Goal: Information Seeking & Learning: Find specific fact

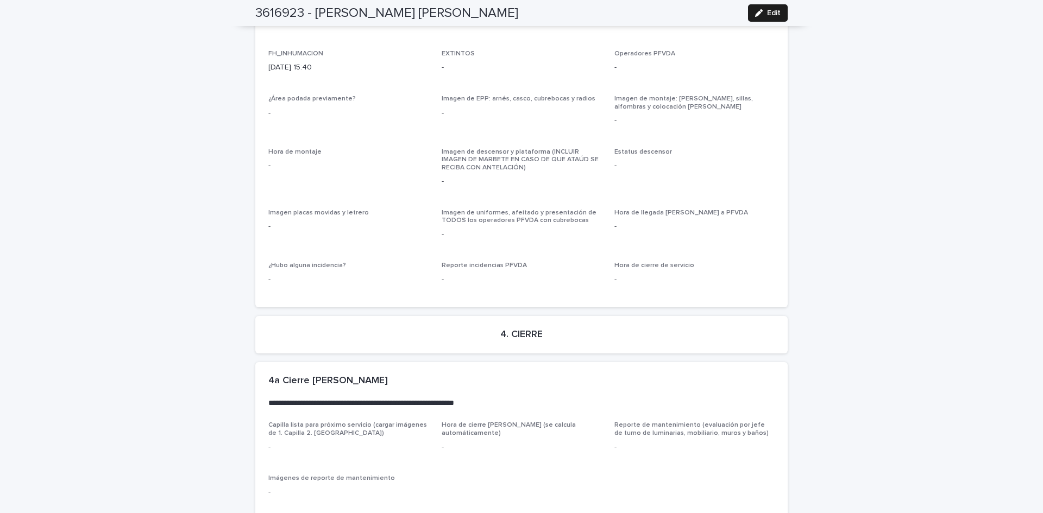
scroll to position [2519, 0]
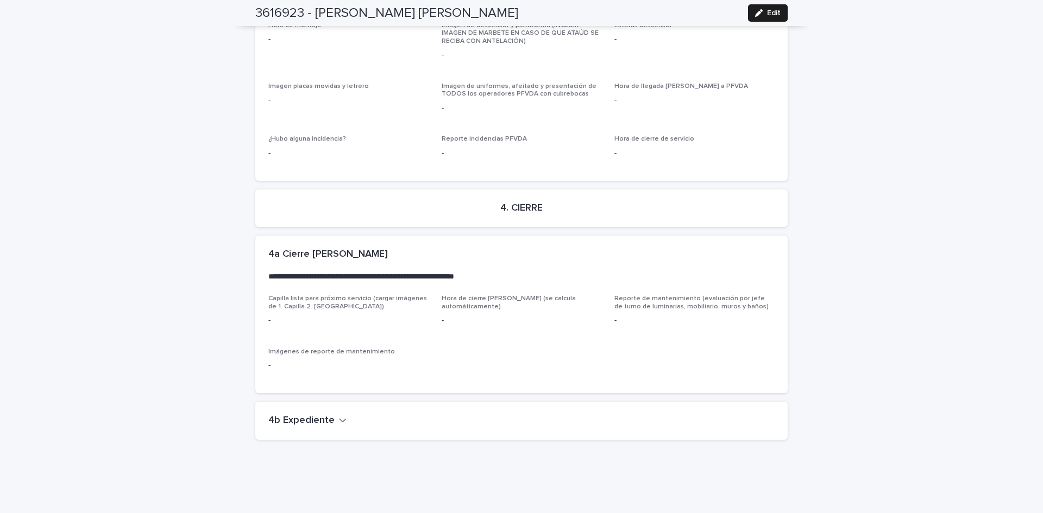
click at [340, 419] on icon "button" at bounding box center [343, 421] width 7 height 4
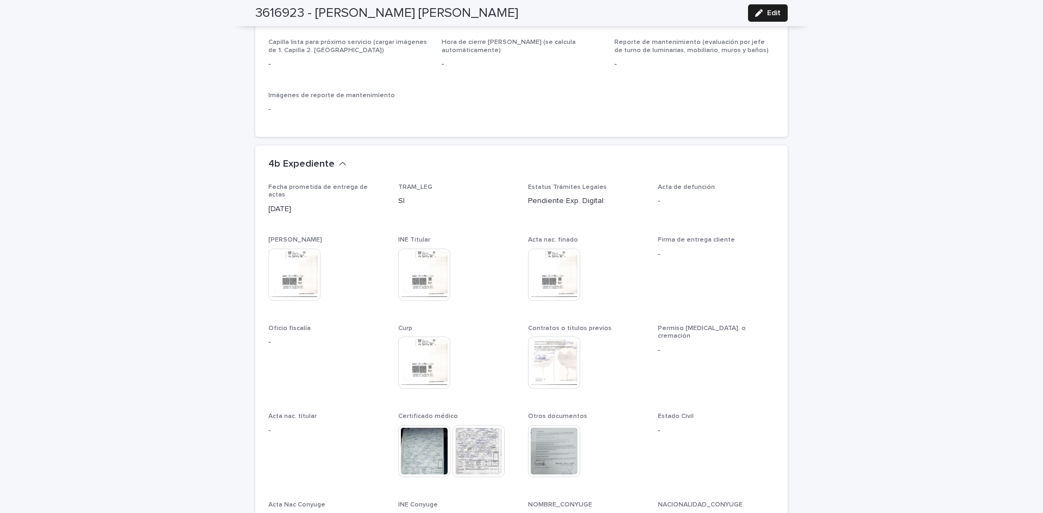
scroll to position [2780, 0]
click at [469, 422] on img at bounding box center [479, 448] width 52 height 52
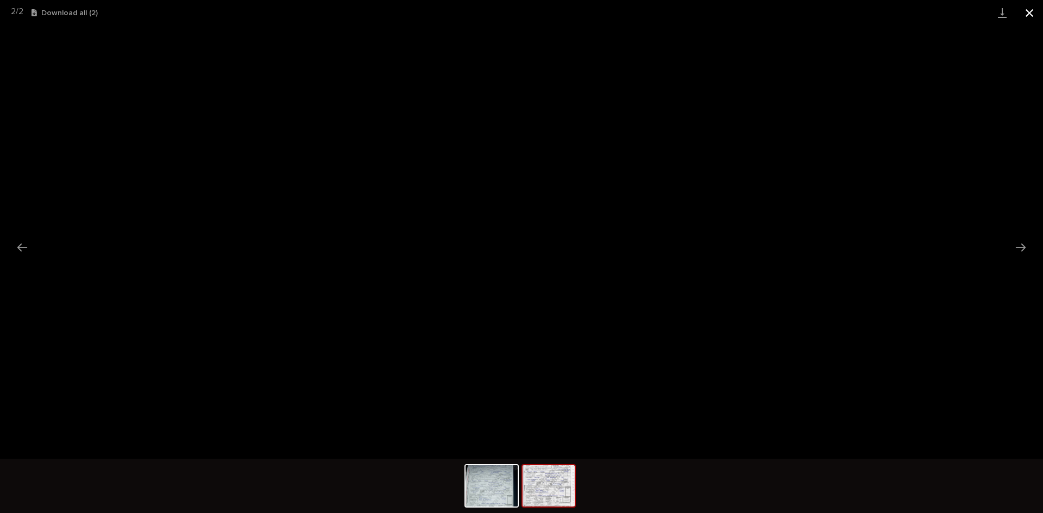
click at [1027, 10] on button "Close gallery" at bounding box center [1029, 13] width 27 height 26
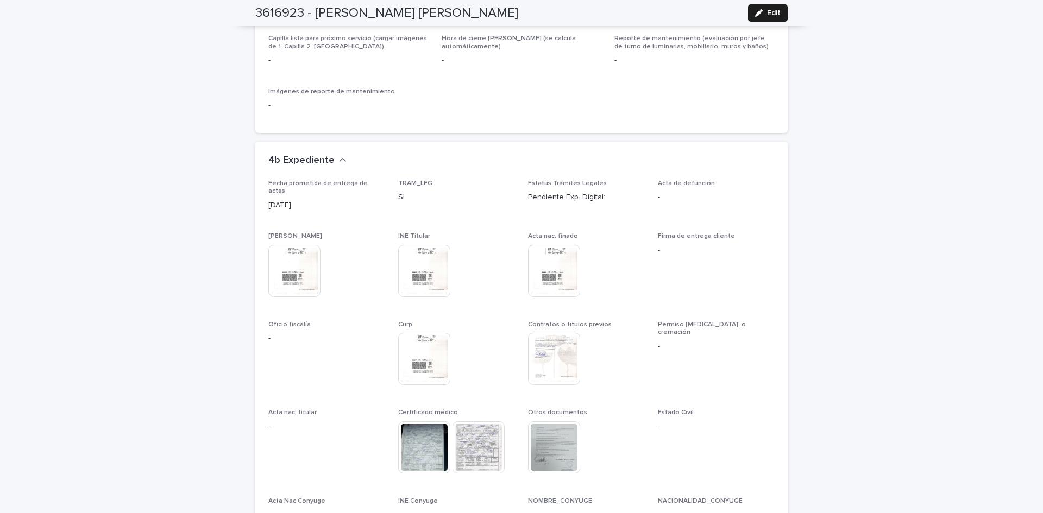
click at [761, 11] on div "button" at bounding box center [761, 13] width 12 height 8
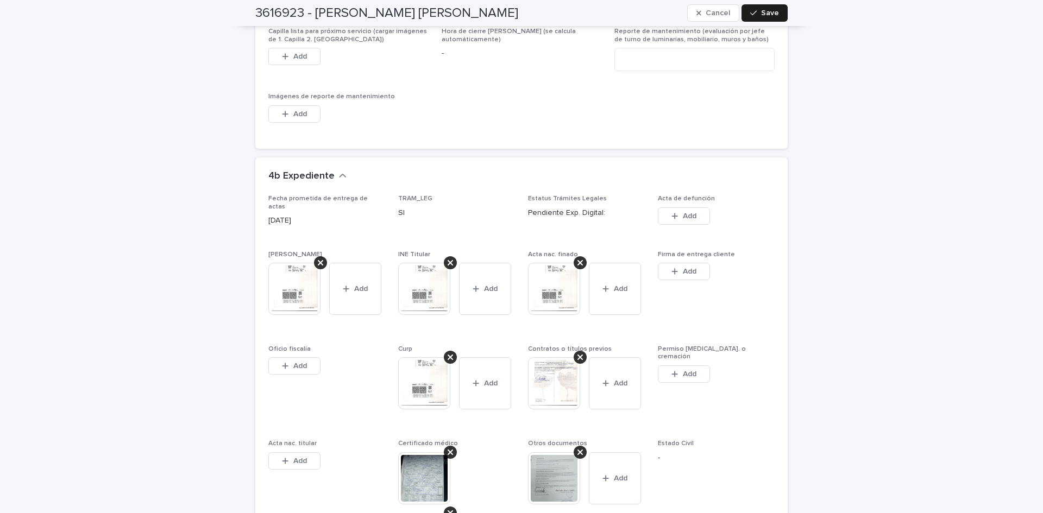
scroll to position [3117, 0]
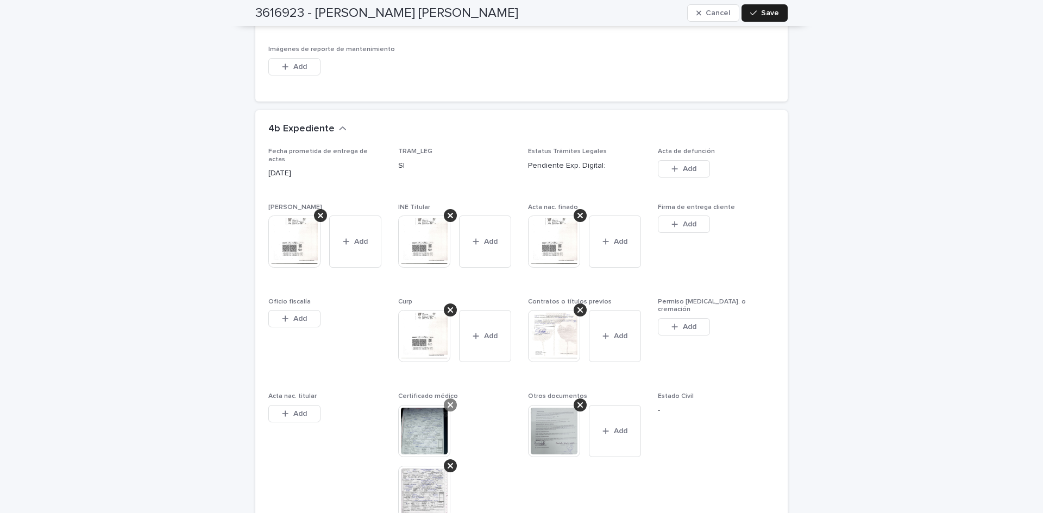
click at [448, 401] on icon at bounding box center [450, 405] width 5 height 9
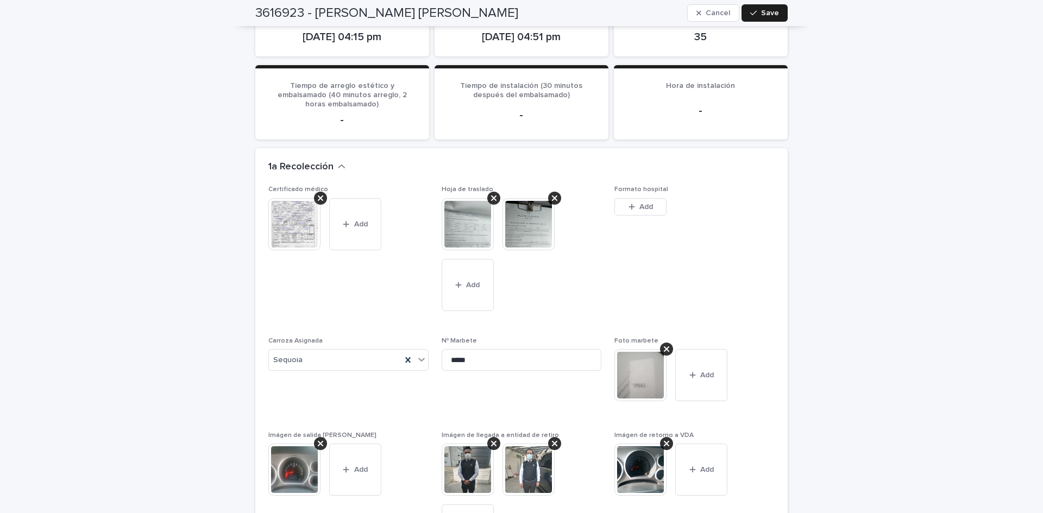
scroll to position [0, 0]
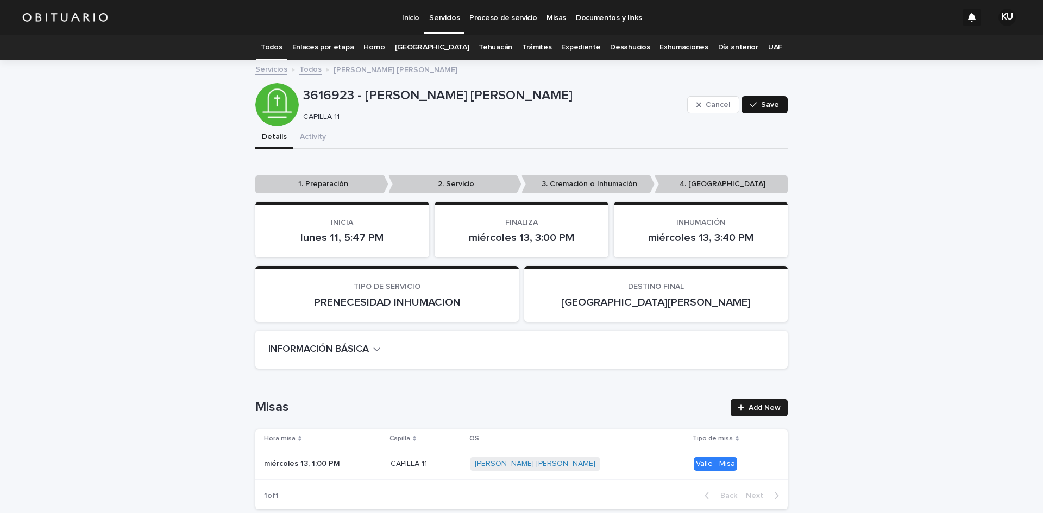
click at [744, 100] on button "Save" at bounding box center [765, 104] width 46 height 17
click at [282, 44] on link "Todos" at bounding box center [271, 48] width 21 height 26
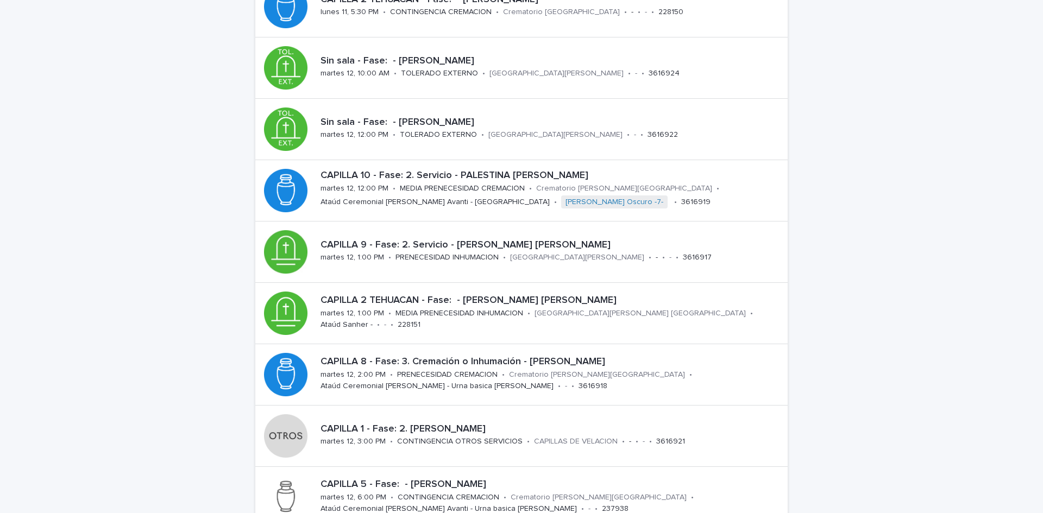
scroll to position [148, 0]
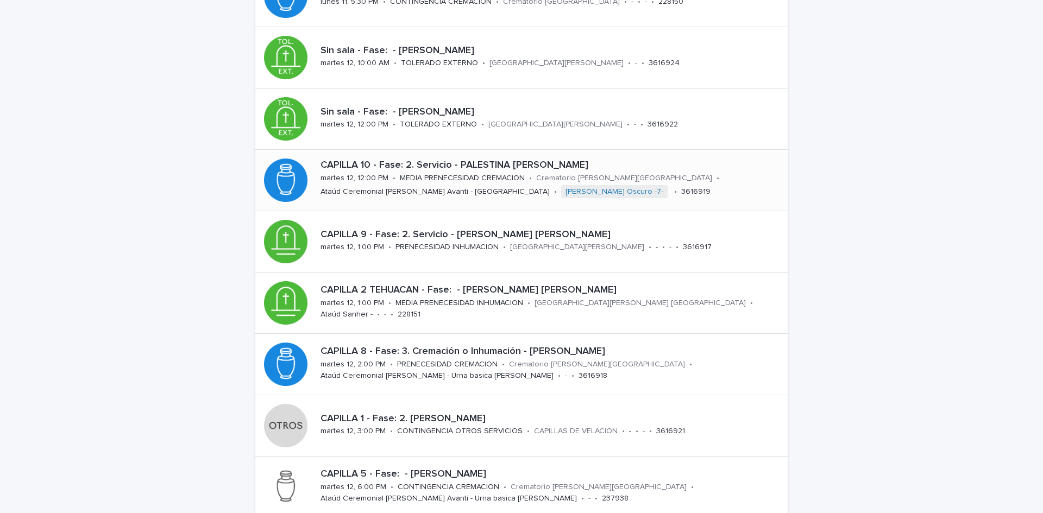
click at [480, 172] on div "MEDIA PRENECESIDAD CREMACION" at bounding box center [462, 177] width 125 height 11
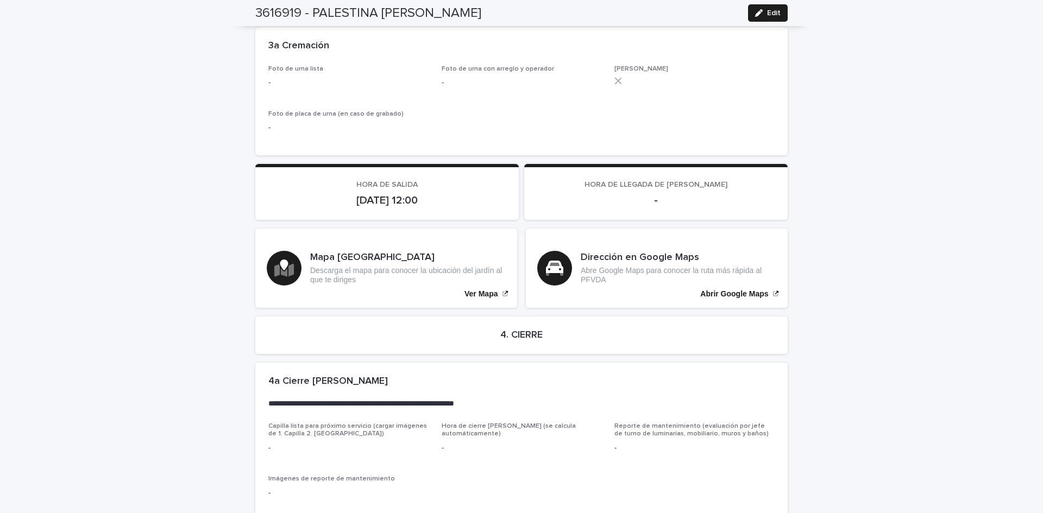
scroll to position [2344, 0]
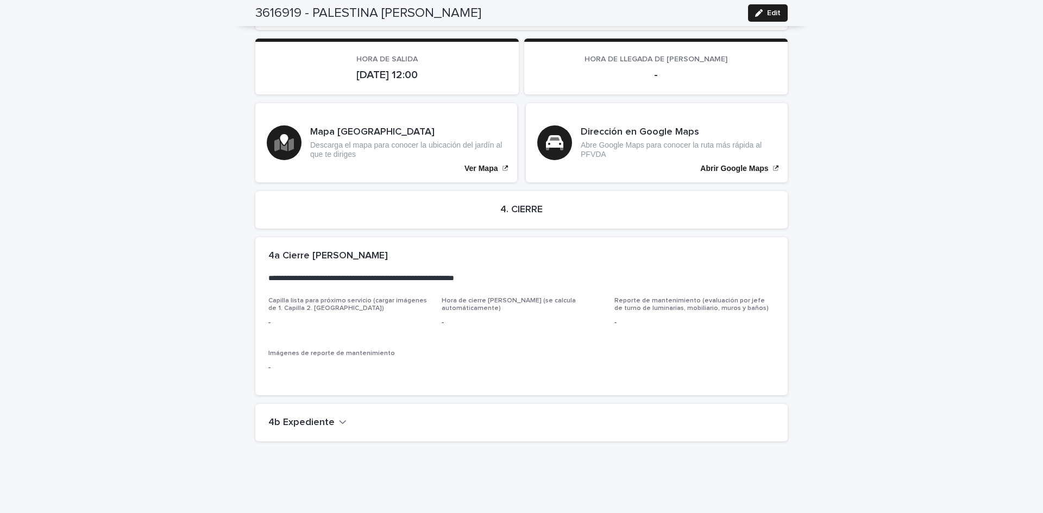
click at [339, 417] on icon "button" at bounding box center [343, 422] width 8 height 10
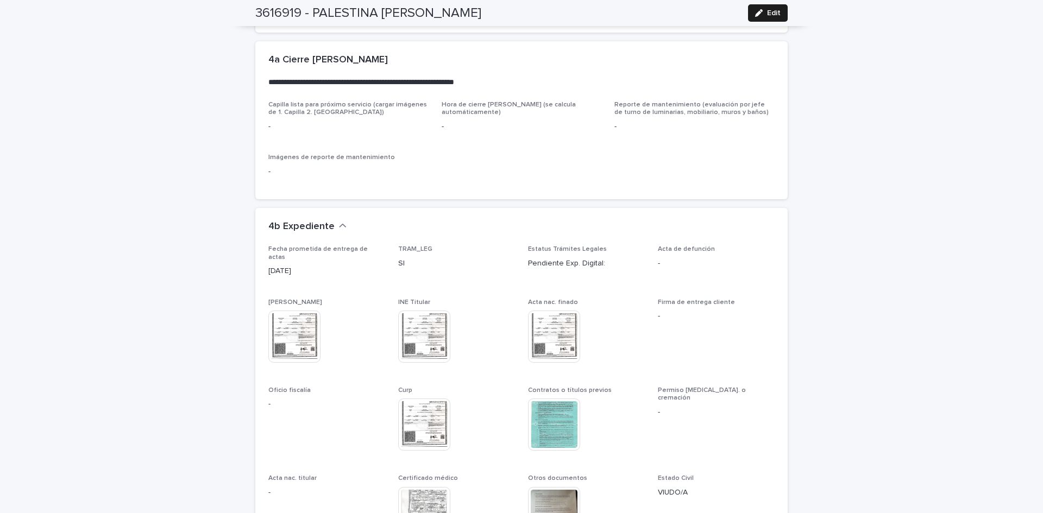
scroll to position [2641, 0]
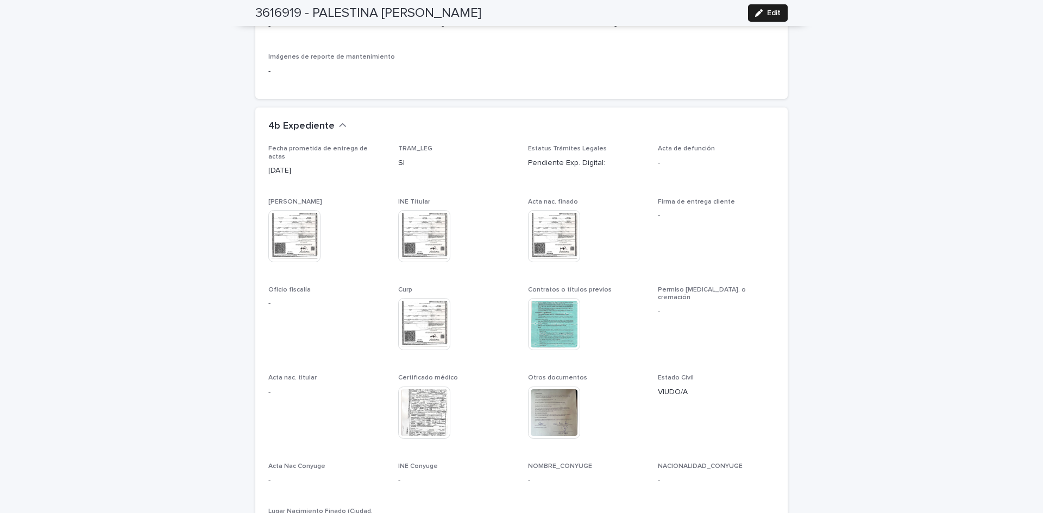
click at [422, 210] on img at bounding box center [424, 236] width 52 height 52
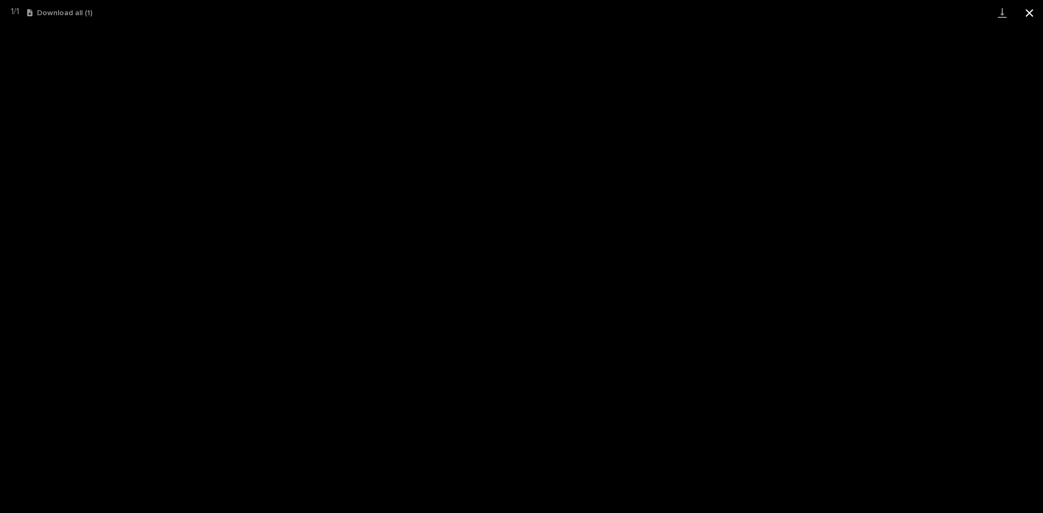
click at [1032, 14] on button "Close gallery" at bounding box center [1029, 13] width 27 height 26
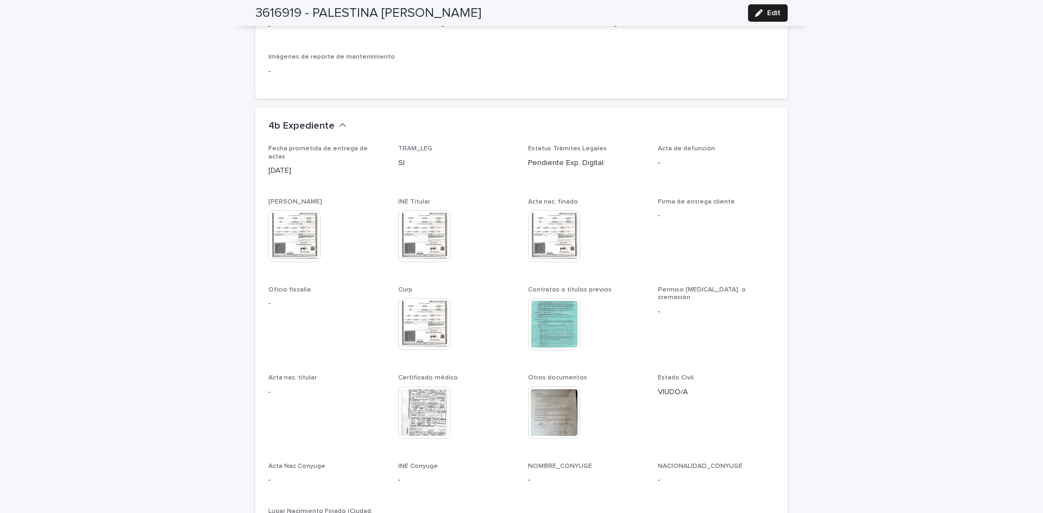
click at [424, 387] on img at bounding box center [424, 413] width 52 height 52
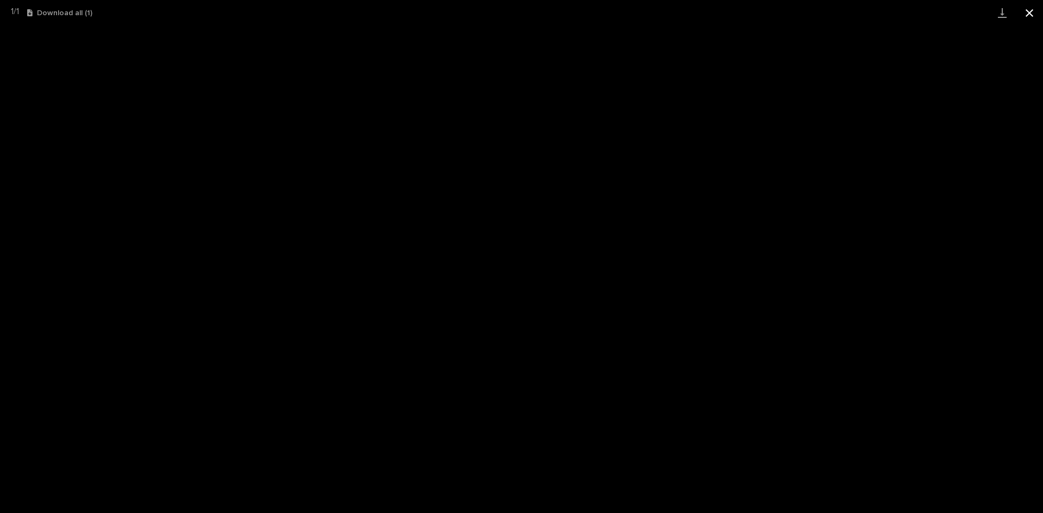
click at [1024, 10] on button "Close gallery" at bounding box center [1029, 13] width 27 height 26
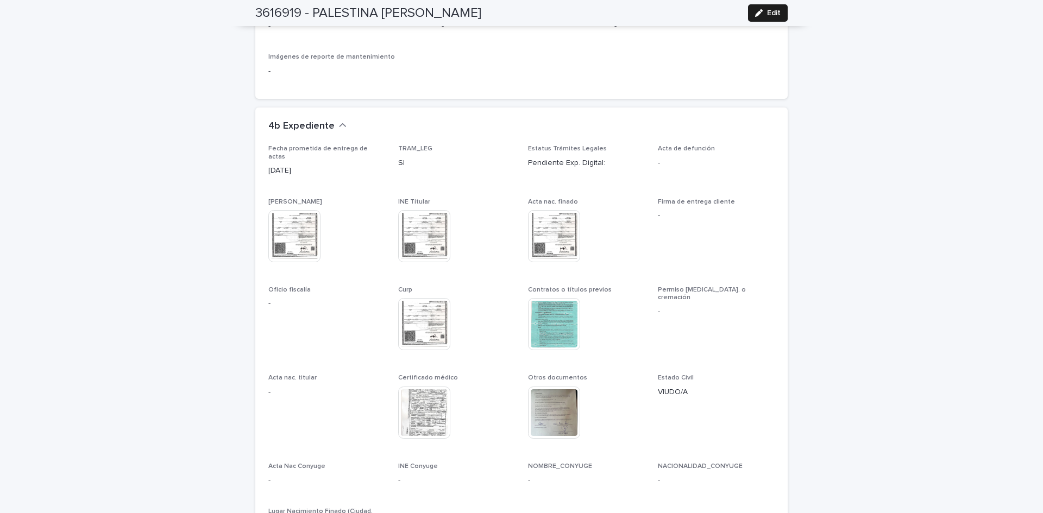
click at [559, 298] on img at bounding box center [554, 324] width 52 height 52
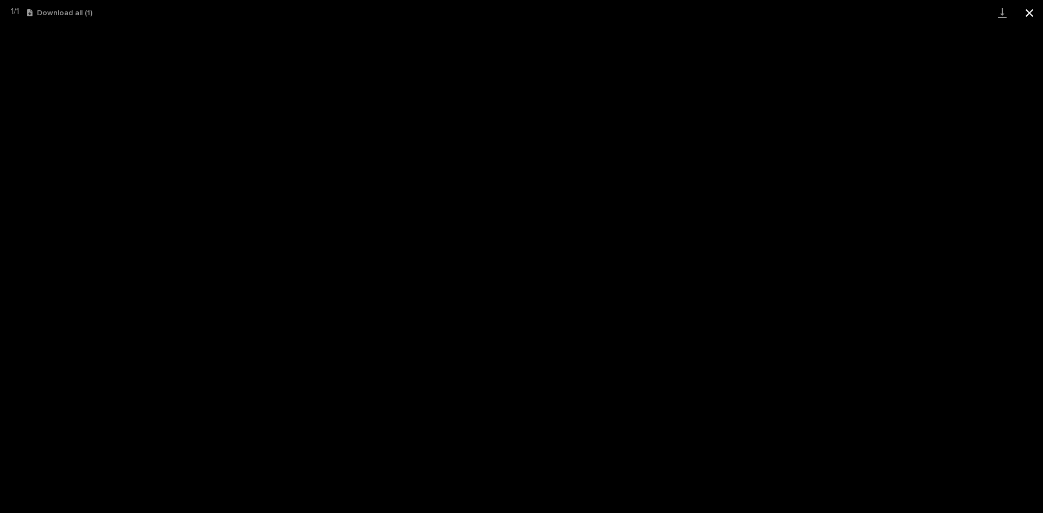
click at [1028, 9] on button "Close gallery" at bounding box center [1029, 13] width 27 height 26
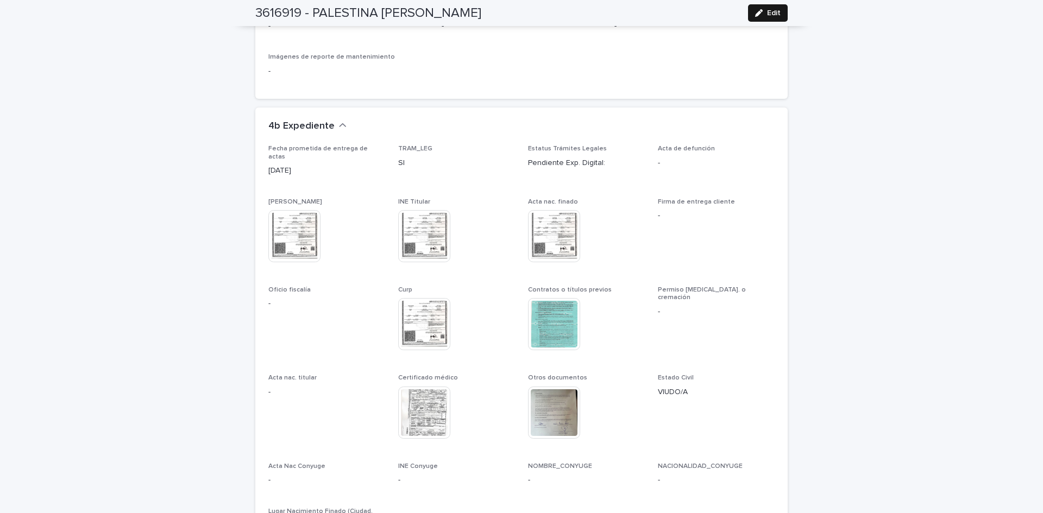
click at [755, 11] on icon "button" at bounding box center [759, 13] width 8 height 8
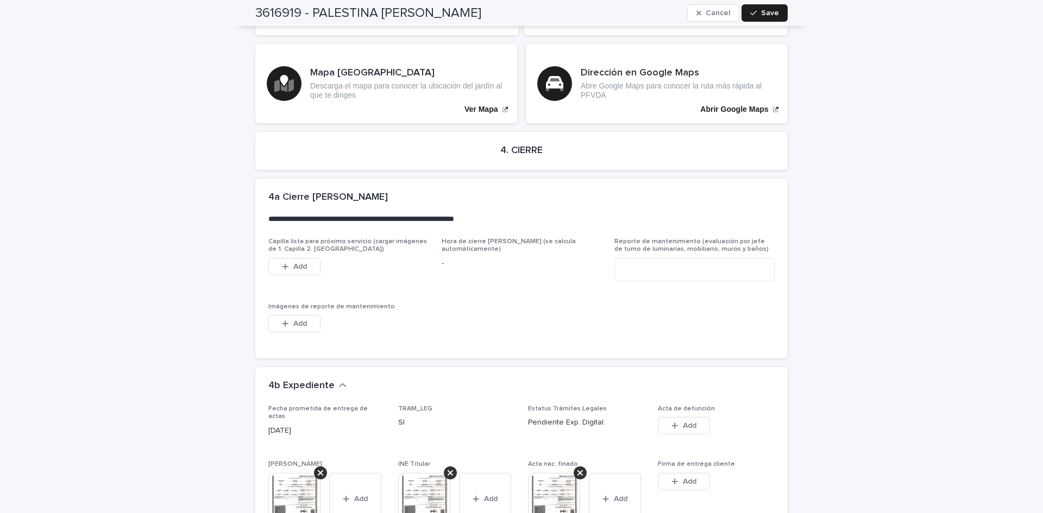
scroll to position [0, 0]
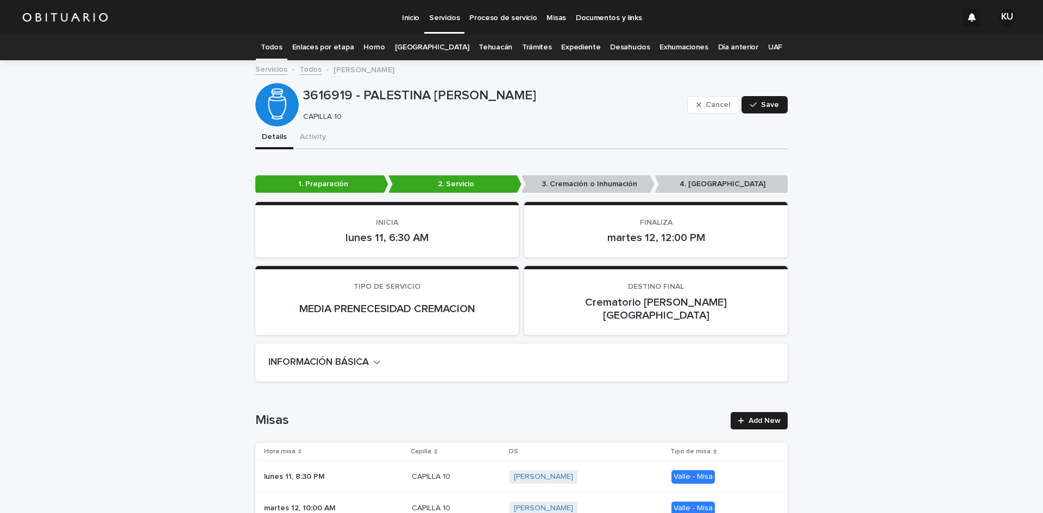
click at [282, 47] on link "Todos" at bounding box center [271, 48] width 21 height 26
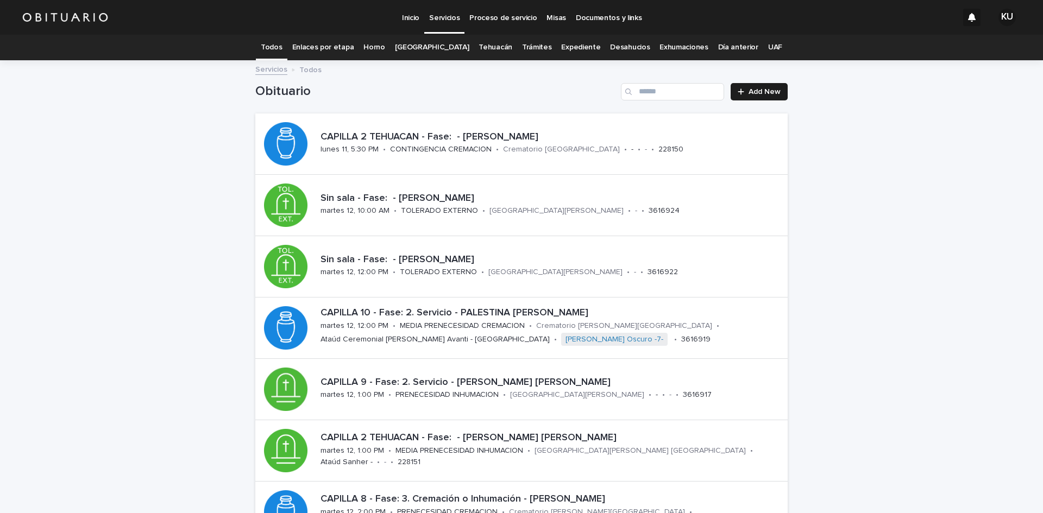
click at [562, 47] on link "Expediente" at bounding box center [580, 48] width 39 height 26
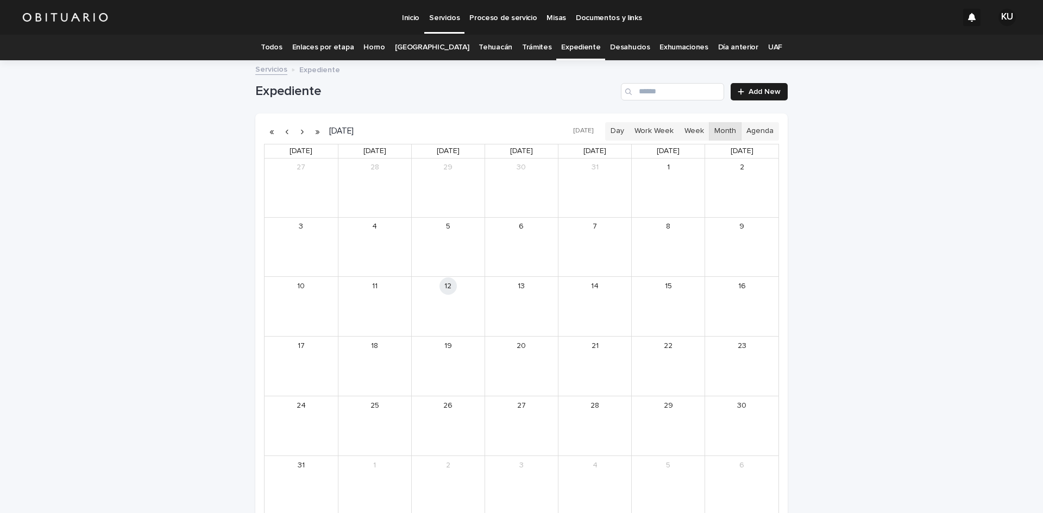
click at [635, 88] on div "Search" at bounding box center [629, 91] width 17 height 17
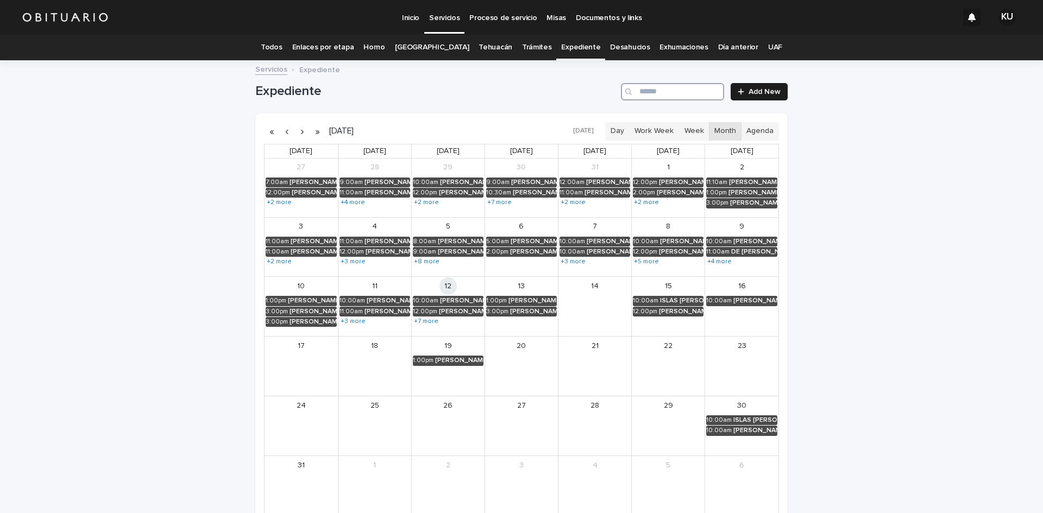
click at [640, 89] on input "Search" at bounding box center [672, 91] width 103 height 17
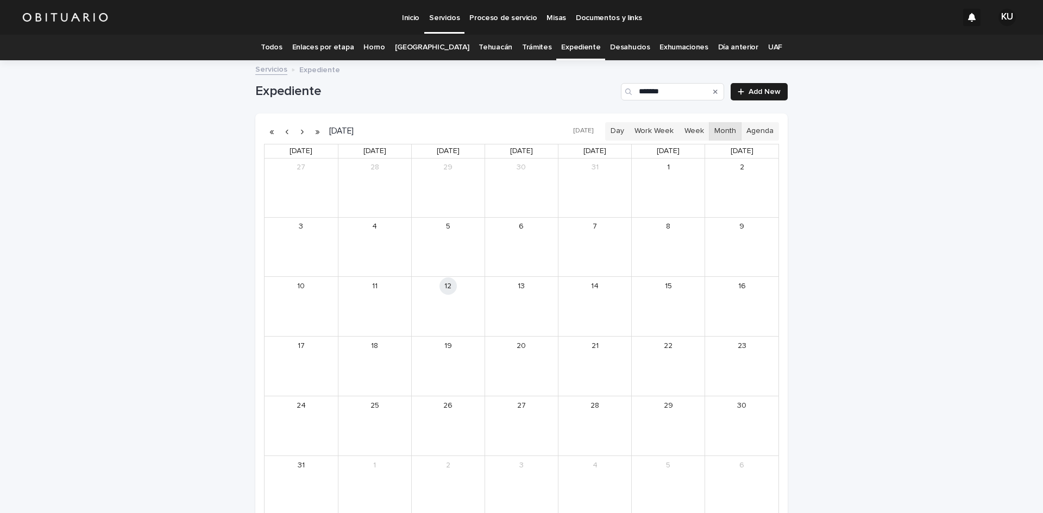
click at [281, 129] on button "button" at bounding box center [286, 131] width 15 height 17
drag, startPoint x: 698, startPoint y: 90, endPoint x: 555, endPoint y: 106, distance: 143.3
click at [555, 106] on div "Expediente ******* Add New" at bounding box center [521, 87] width 532 height 52
click at [363, 395] on div "[PERSON_NAME]" at bounding box center [386, 397] width 47 height 8
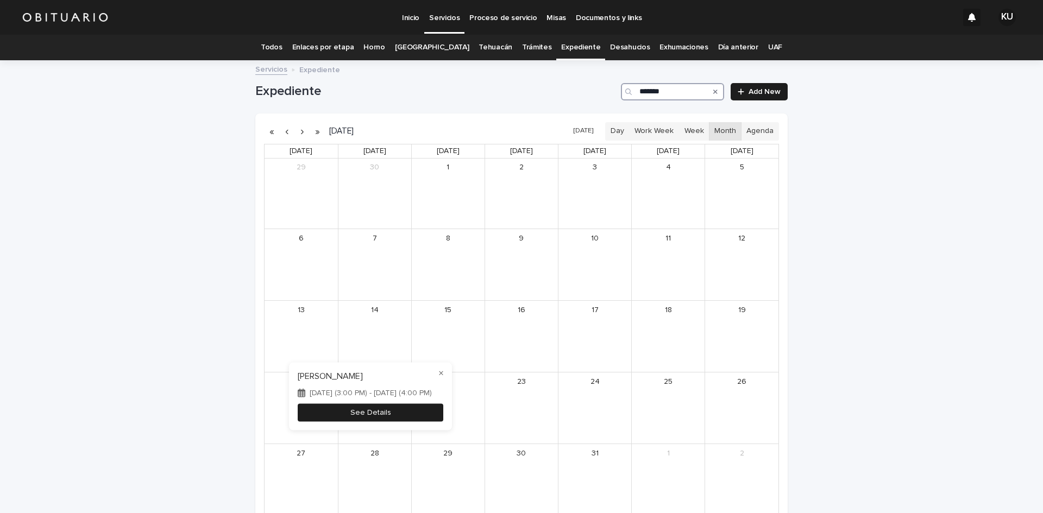
type input "*******"
click at [349, 408] on button "See Details" at bounding box center [371, 413] width 146 height 18
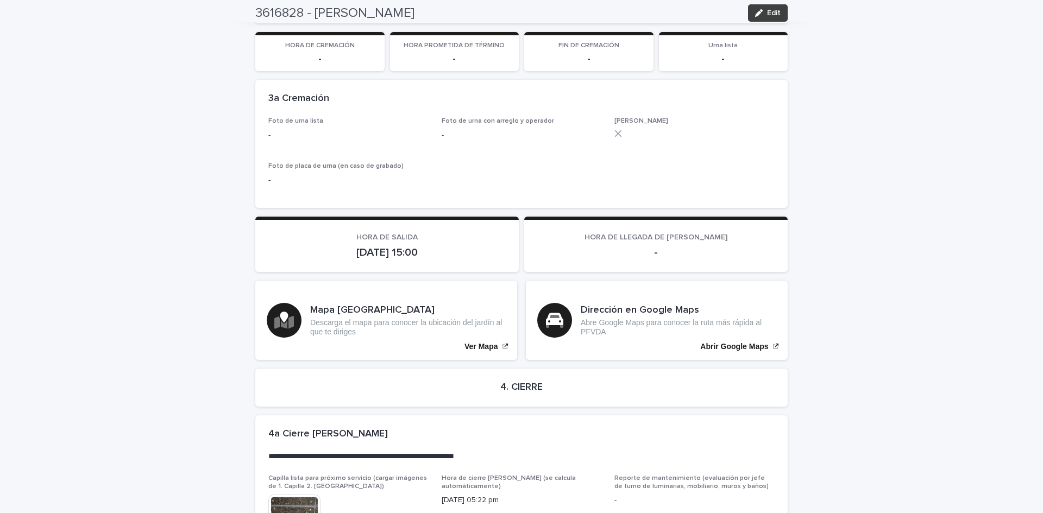
scroll to position [1908, 0]
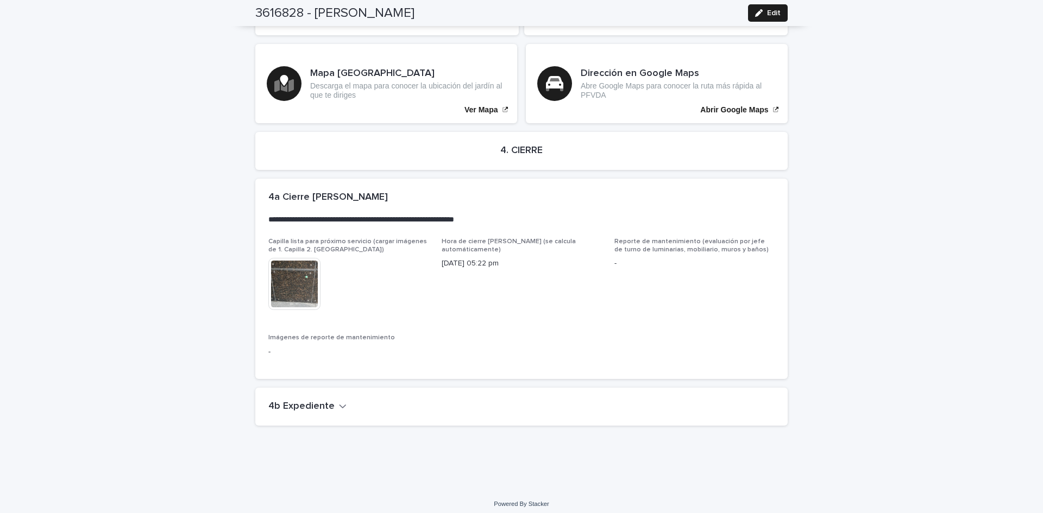
click at [339, 402] on icon "button" at bounding box center [343, 407] width 8 height 10
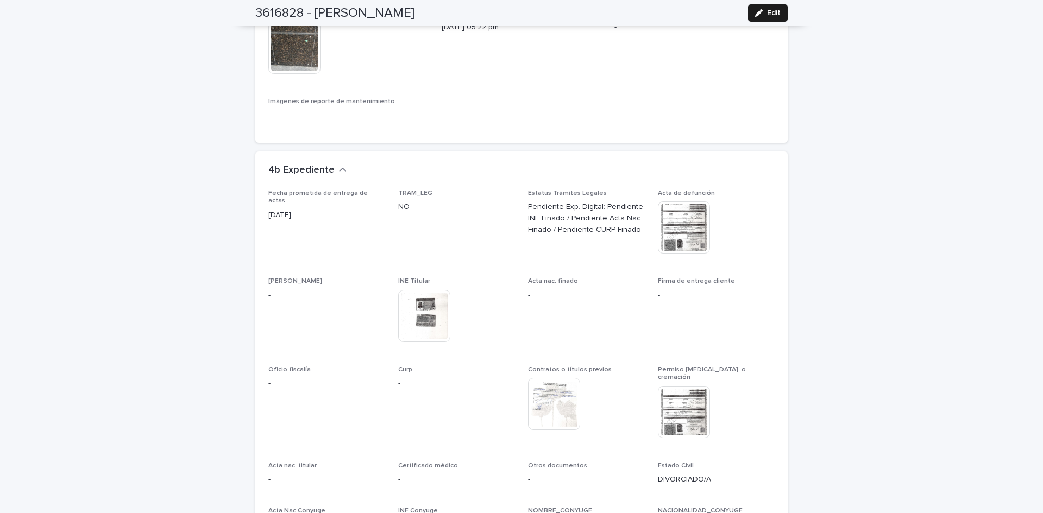
scroll to position [2176, 0]
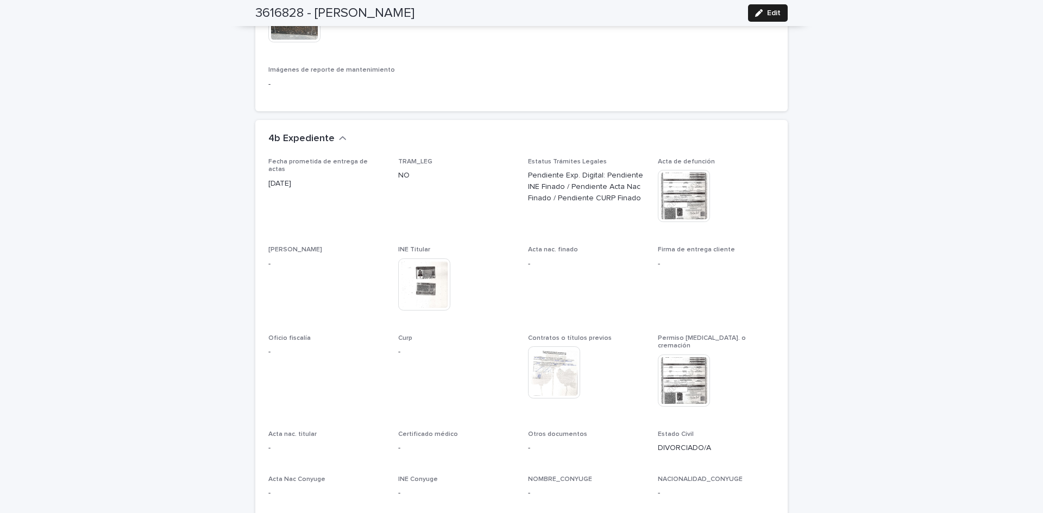
click at [556, 367] on img at bounding box center [554, 373] width 52 height 52
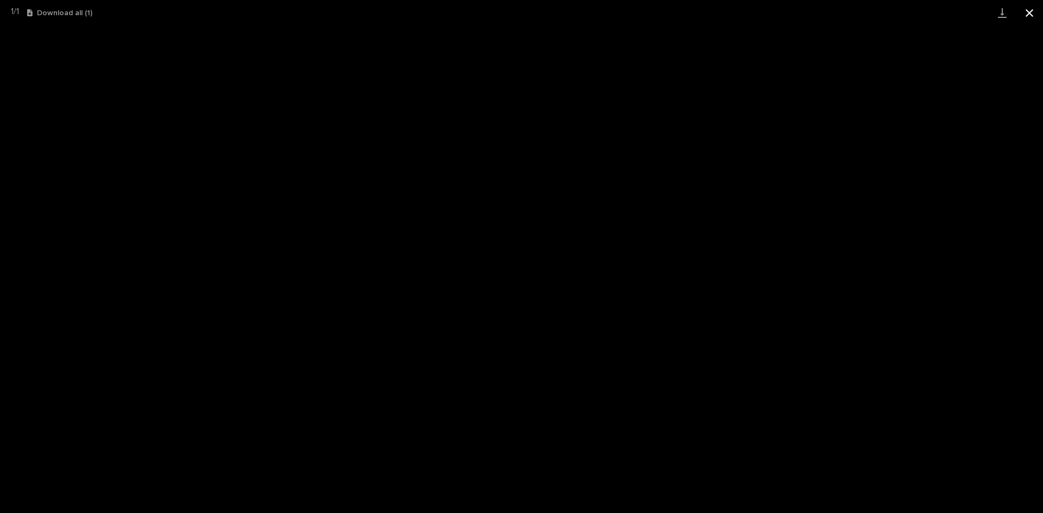
click at [1032, 4] on button "Close gallery" at bounding box center [1029, 13] width 27 height 26
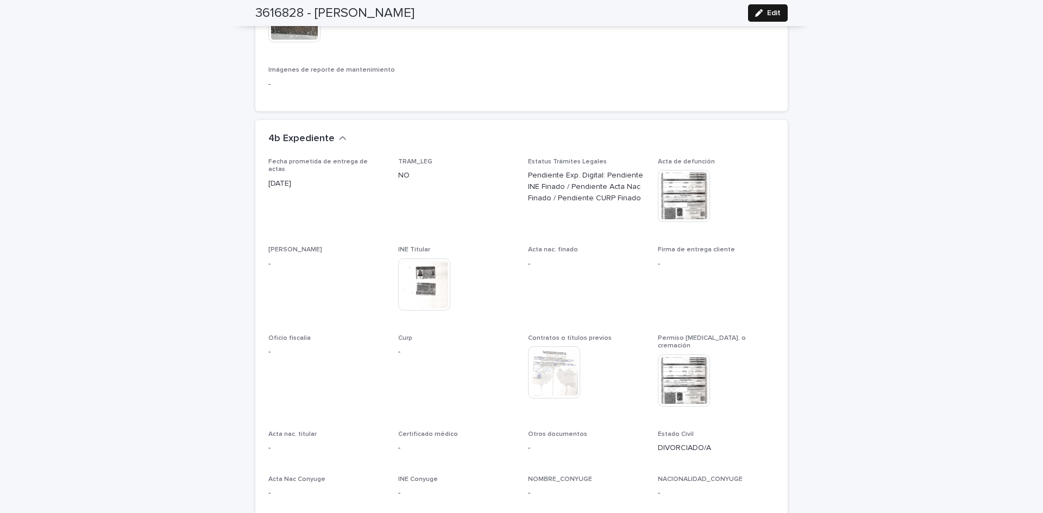
click at [763, 11] on div "button" at bounding box center [761, 13] width 12 height 8
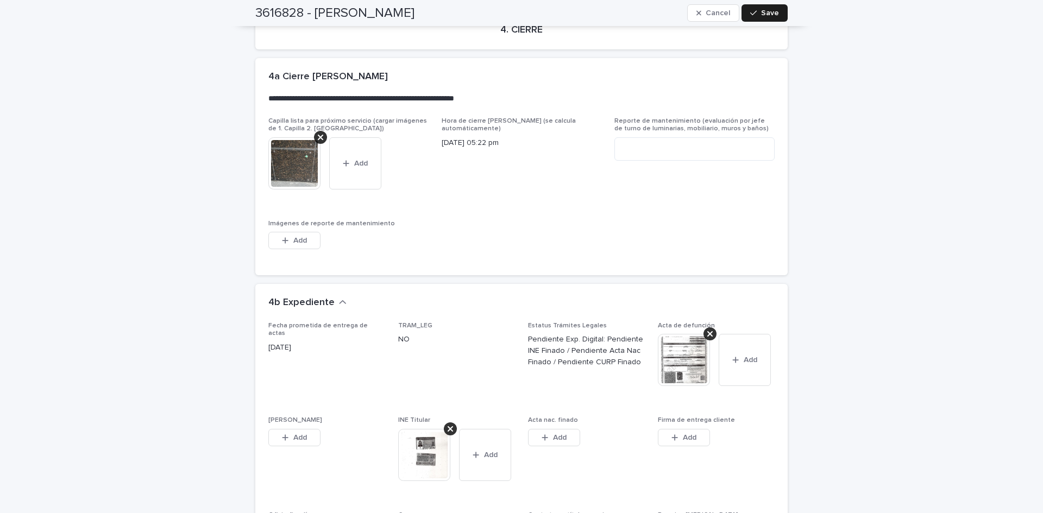
click at [447, 434] on div at bounding box center [428, 455] width 61 height 52
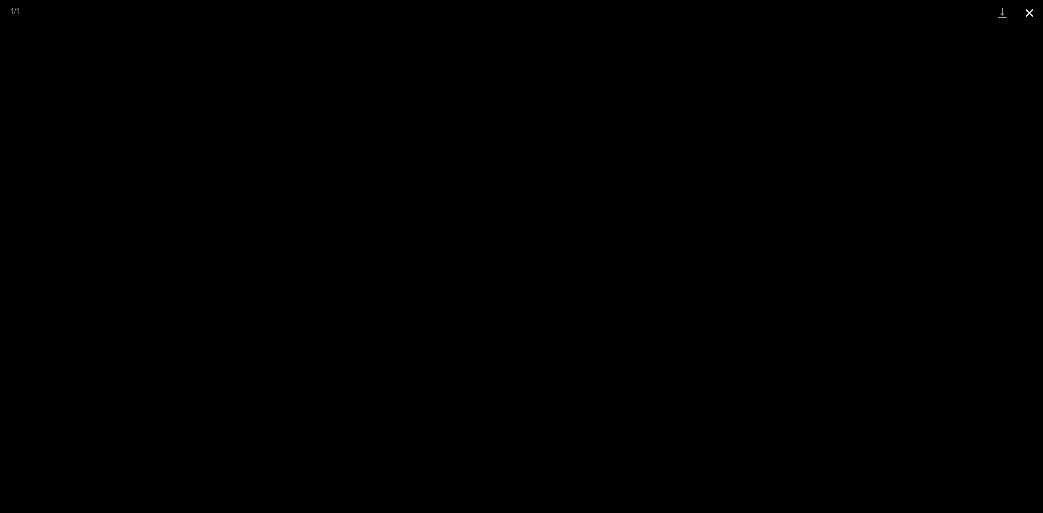
click at [1032, 14] on button "Close gallery" at bounding box center [1029, 13] width 27 height 26
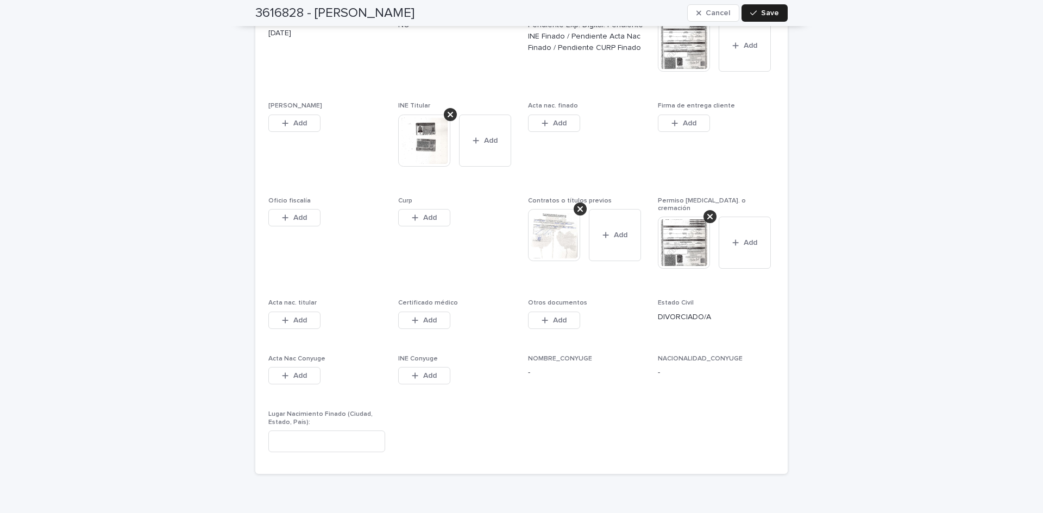
scroll to position [2500, 0]
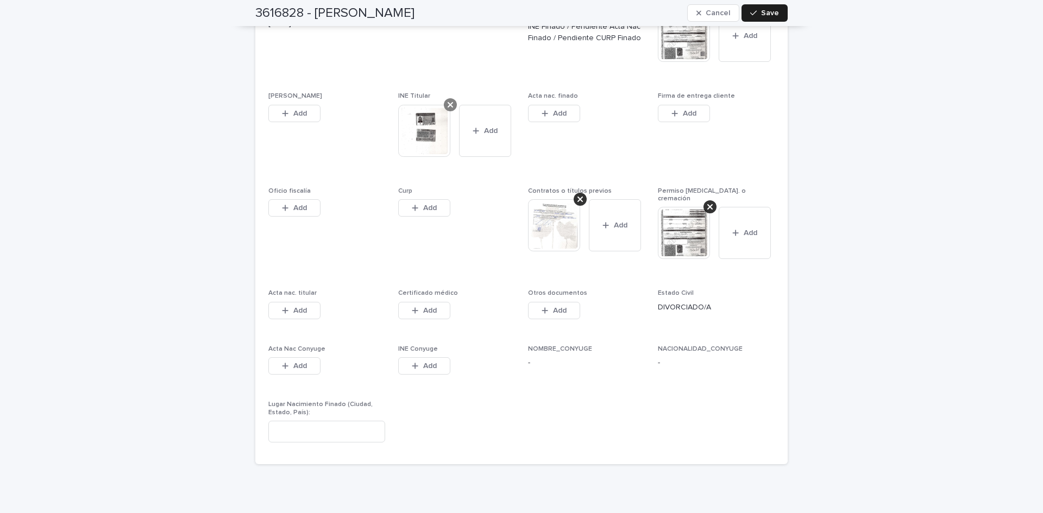
click at [448, 102] on icon at bounding box center [450, 104] width 5 height 5
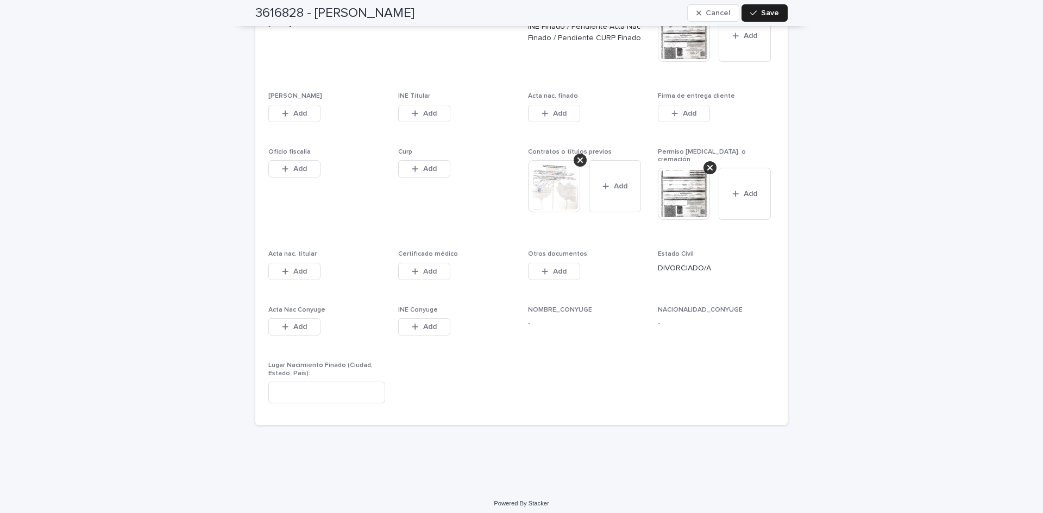
scroll to position [2491, 0]
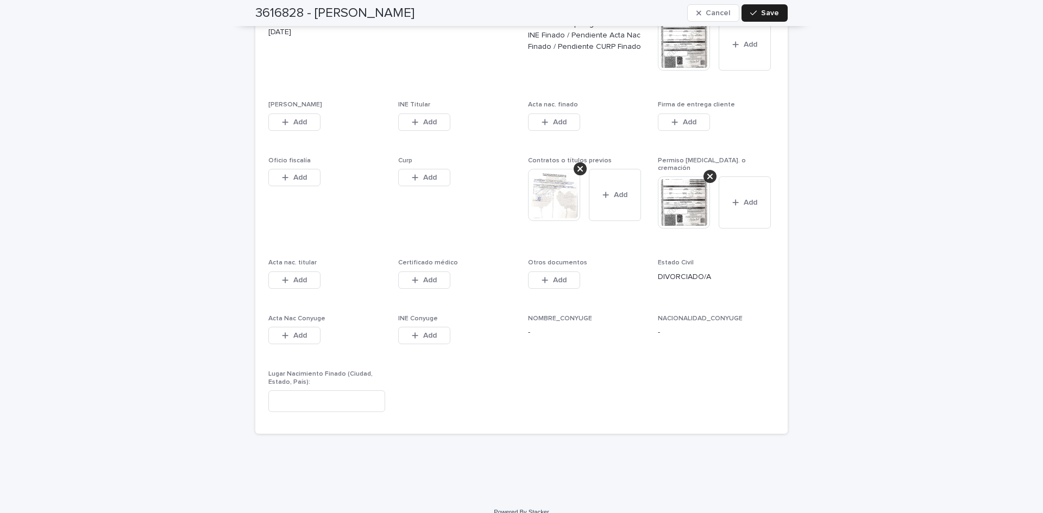
click at [681, 185] on img at bounding box center [684, 203] width 52 height 52
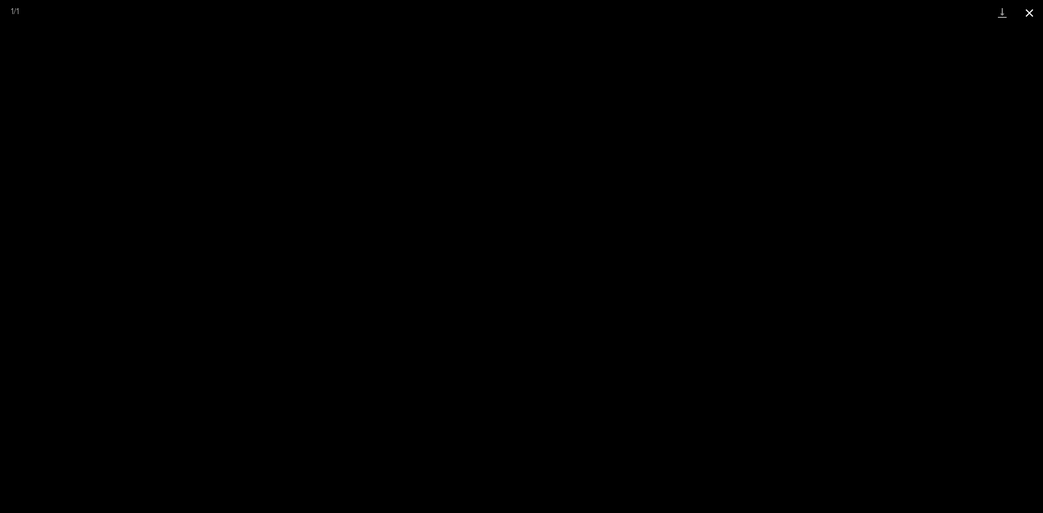
click at [1033, 8] on button "Close gallery" at bounding box center [1029, 13] width 27 height 26
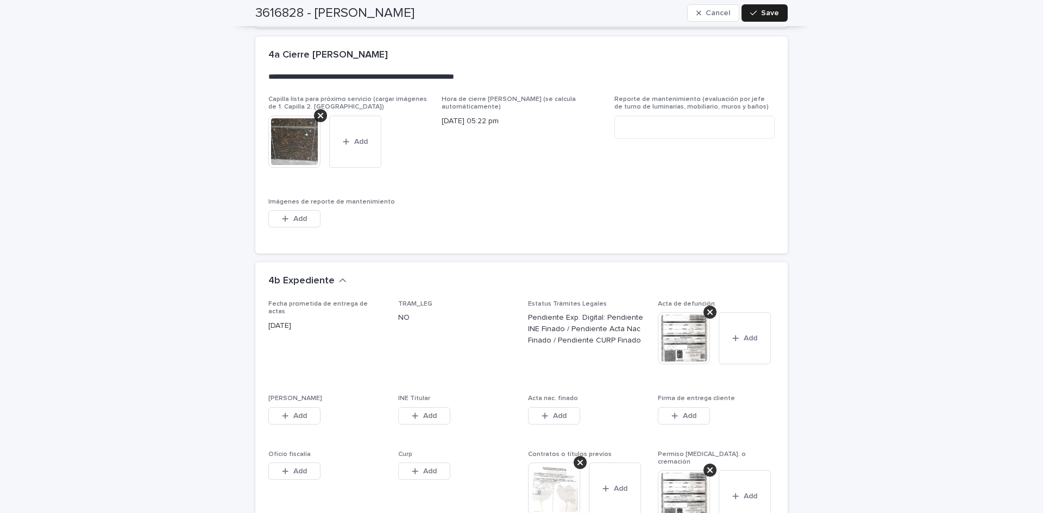
scroll to position [2124, 0]
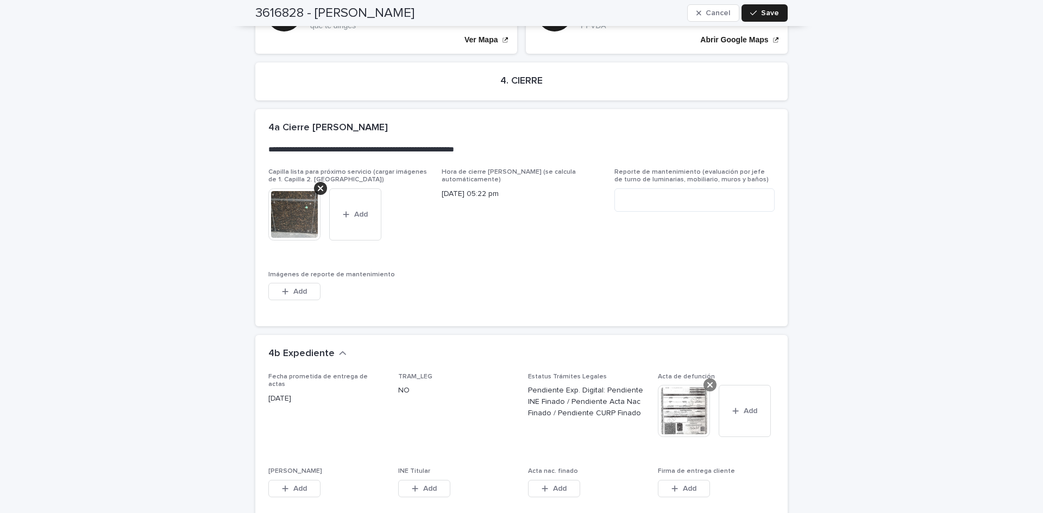
click at [707, 381] on icon at bounding box center [709, 385] width 5 height 9
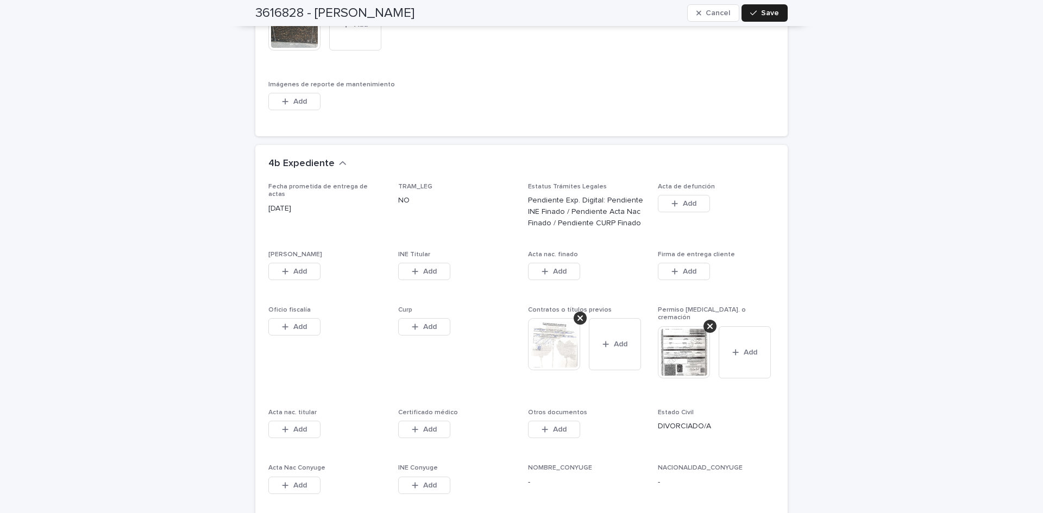
scroll to position [2370, 0]
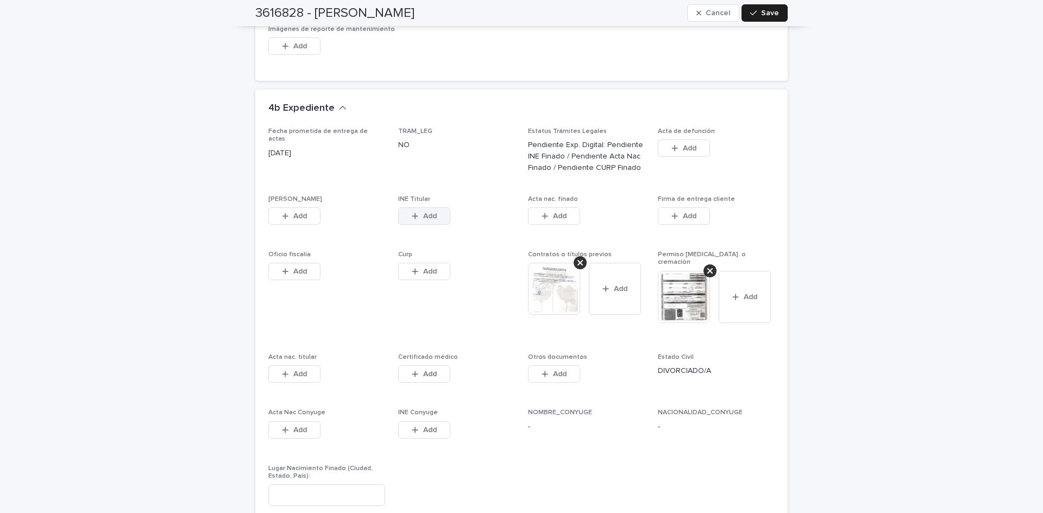
click at [404, 208] on button "Add" at bounding box center [424, 216] width 52 height 17
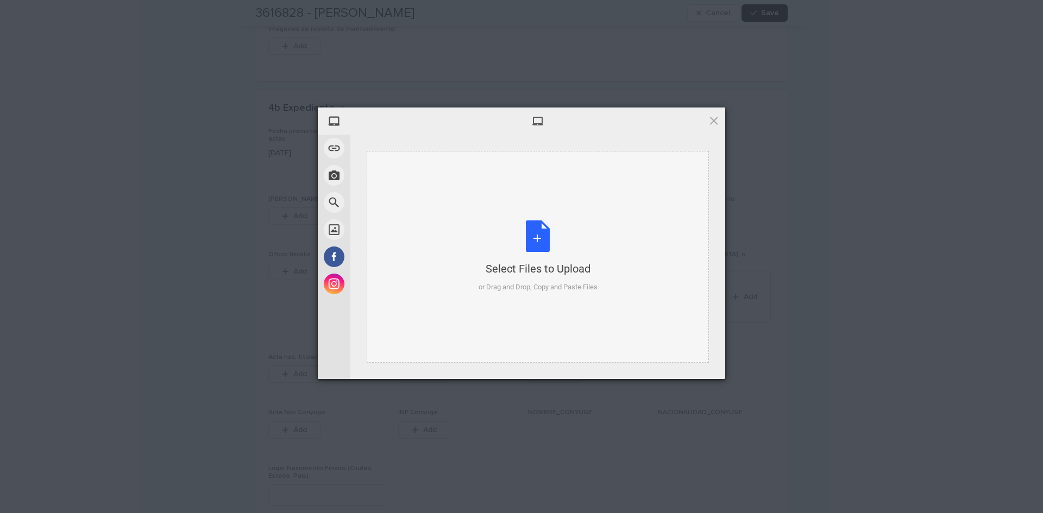
click at [532, 235] on div "Select Files to Upload or Drag and Drop, Copy and Paste Files" at bounding box center [538, 257] width 119 height 72
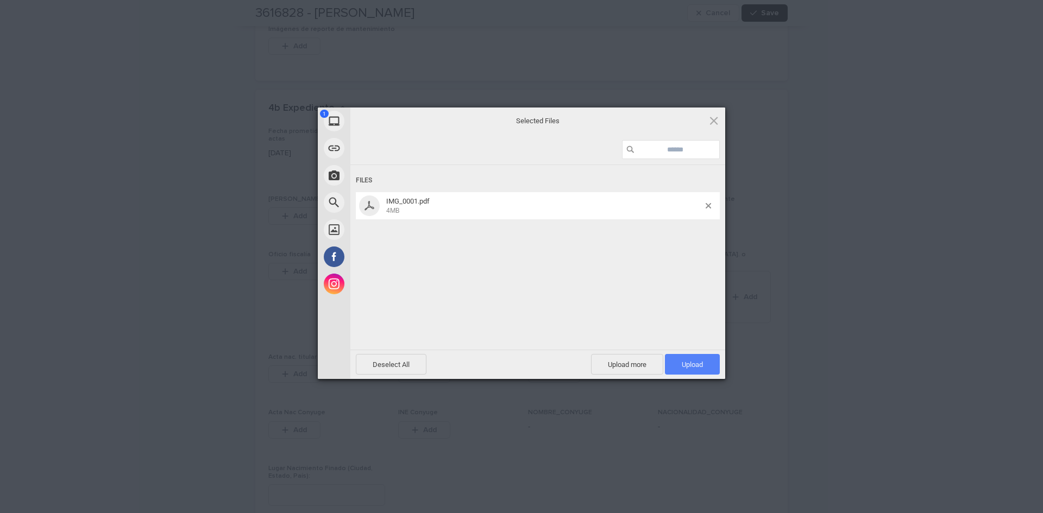
click at [670, 360] on span "Upload 1" at bounding box center [692, 364] width 55 height 21
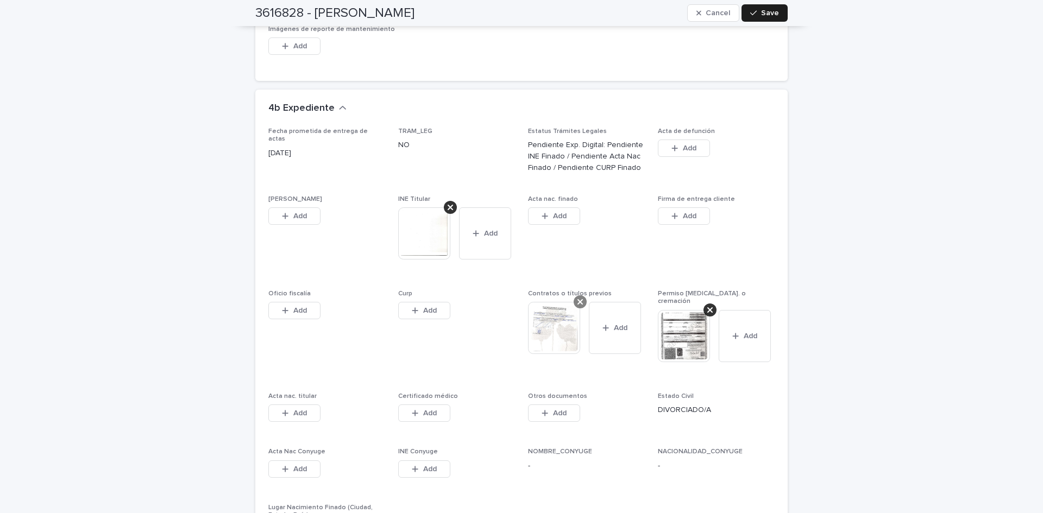
click at [578, 299] on icon at bounding box center [580, 301] width 5 height 5
click at [438, 220] on img at bounding box center [424, 234] width 52 height 52
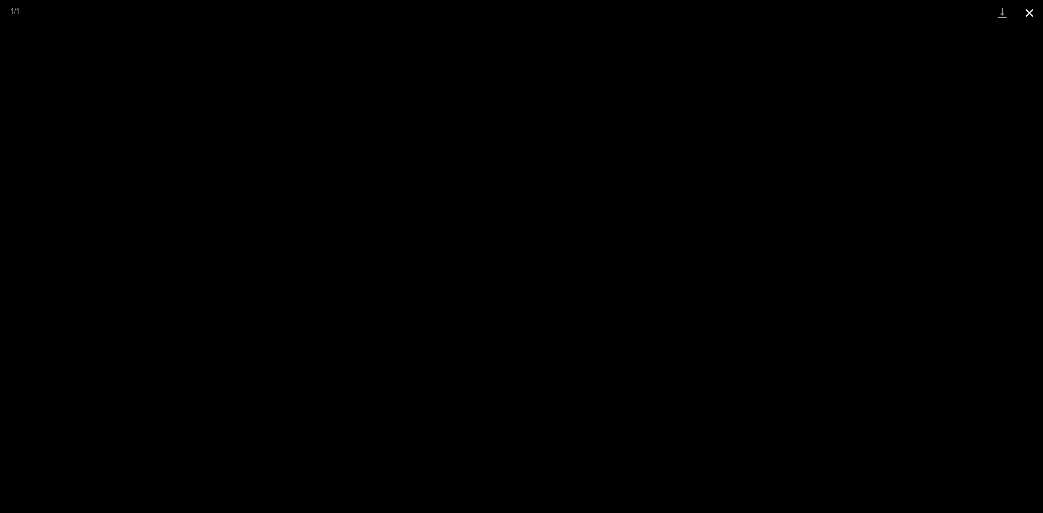
click at [1037, 11] on button "Close gallery" at bounding box center [1029, 13] width 27 height 26
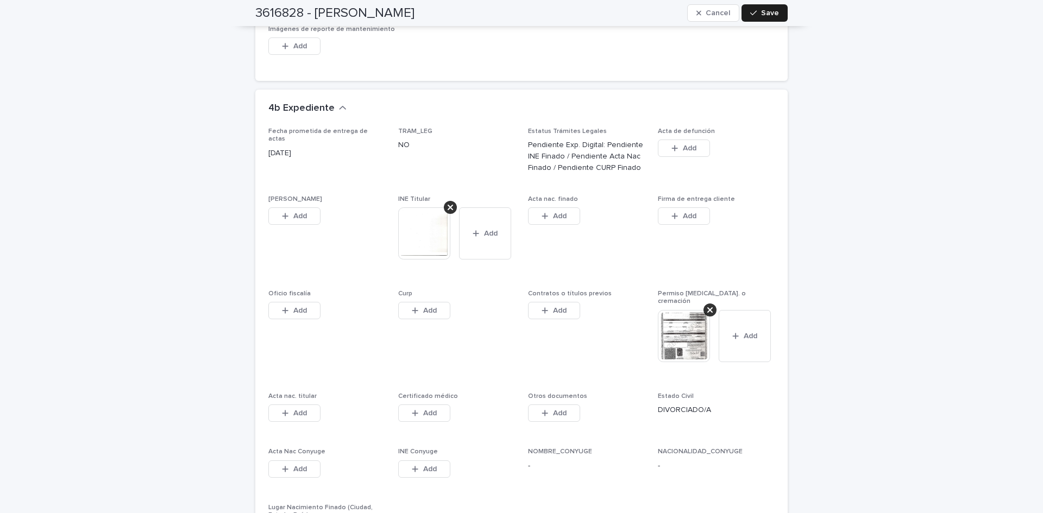
click at [711, 355] on div at bounding box center [688, 340] width 61 height 61
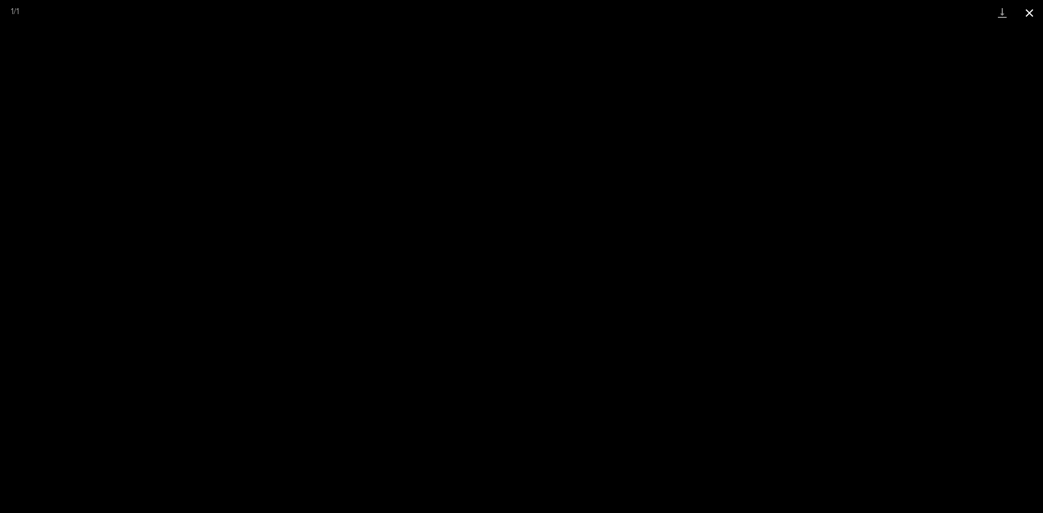
click at [1033, 12] on button "Close gallery" at bounding box center [1029, 13] width 27 height 26
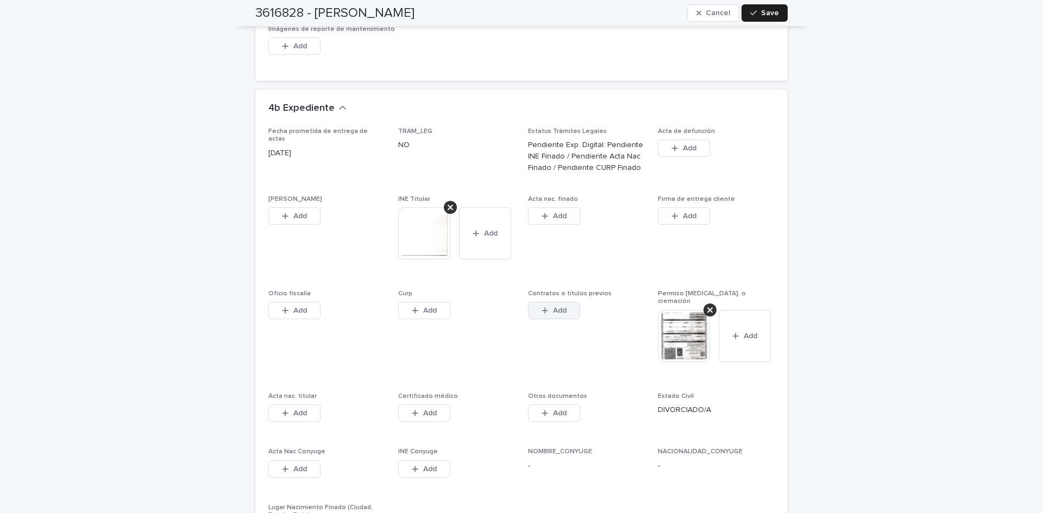
click at [544, 307] on icon "button" at bounding box center [545, 311] width 7 height 8
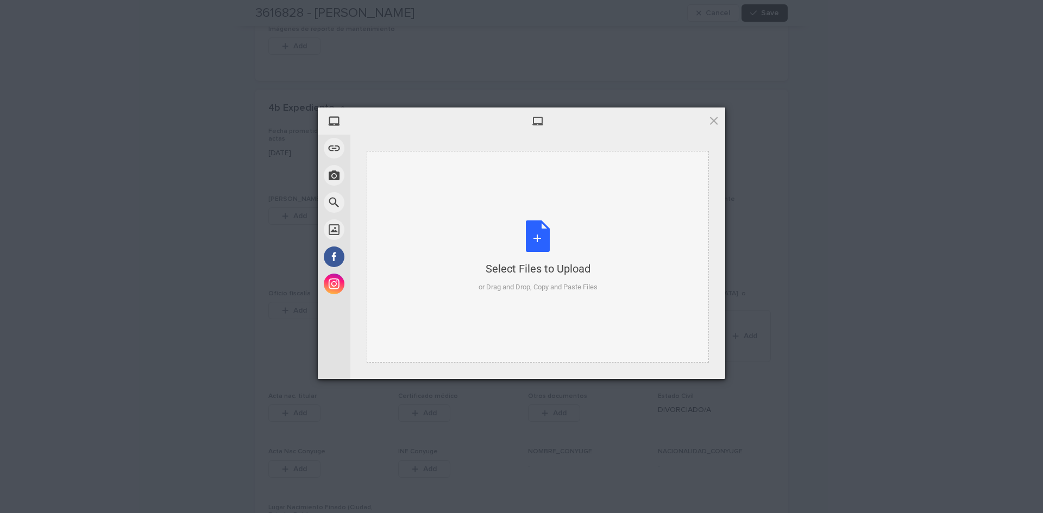
click at [545, 235] on div "Select Files to Upload or Drag and Drop, Copy and Paste Files" at bounding box center [538, 257] width 119 height 72
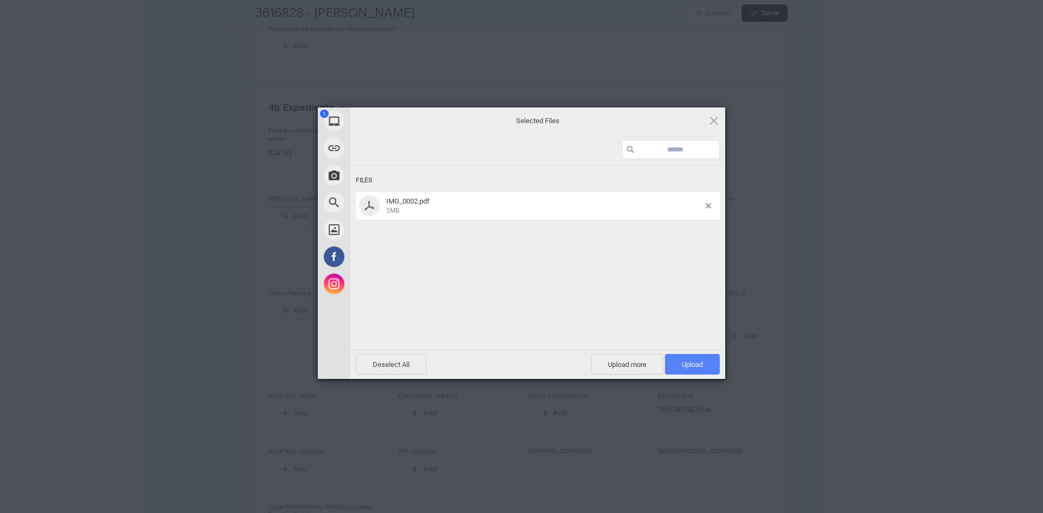
click at [673, 367] on span "Upload 1" at bounding box center [692, 364] width 55 height 21
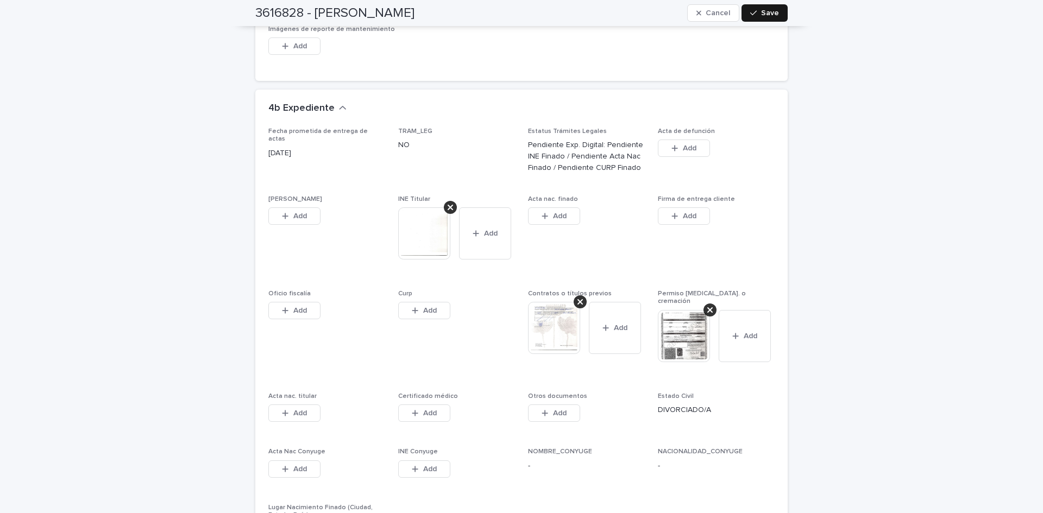
click at [757, 14] on div "button" at bounding box center [755, 13] width 11 height 8
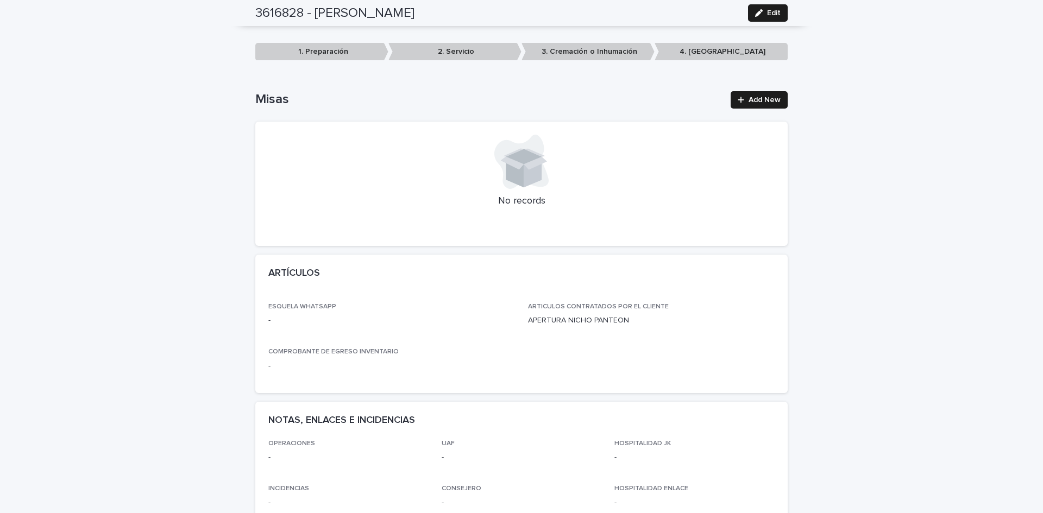
scroll to position [0, 0]
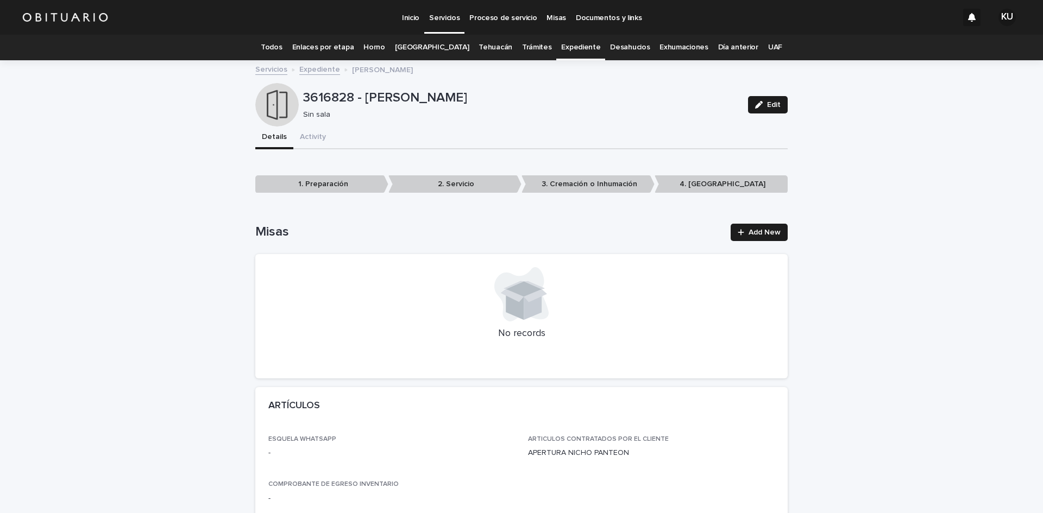
click at [282, 42] on link "Todos" at bounding box center [271, 48] width 21 height 26
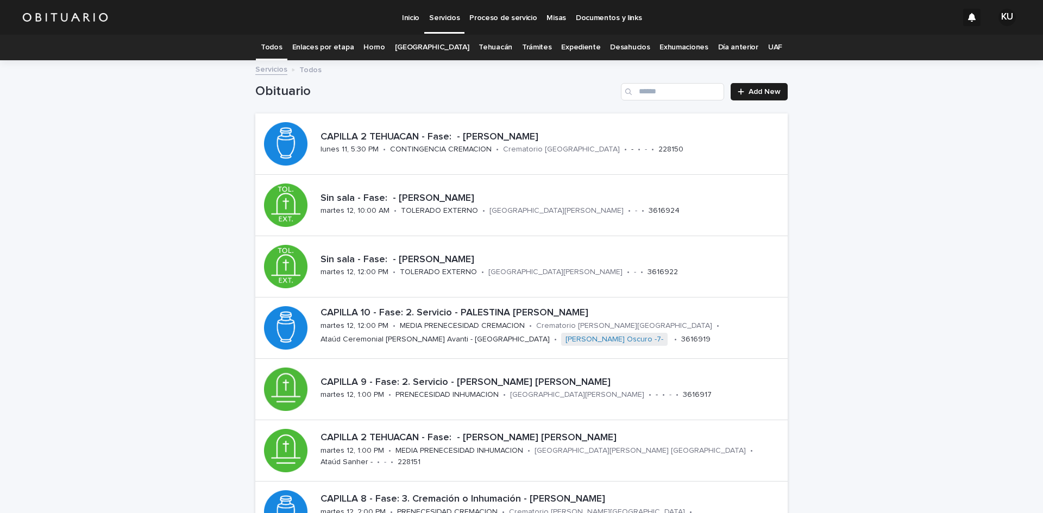
click at [562, 47] on link "Expediente" at bounding box center [580, 48] width 39 height 26
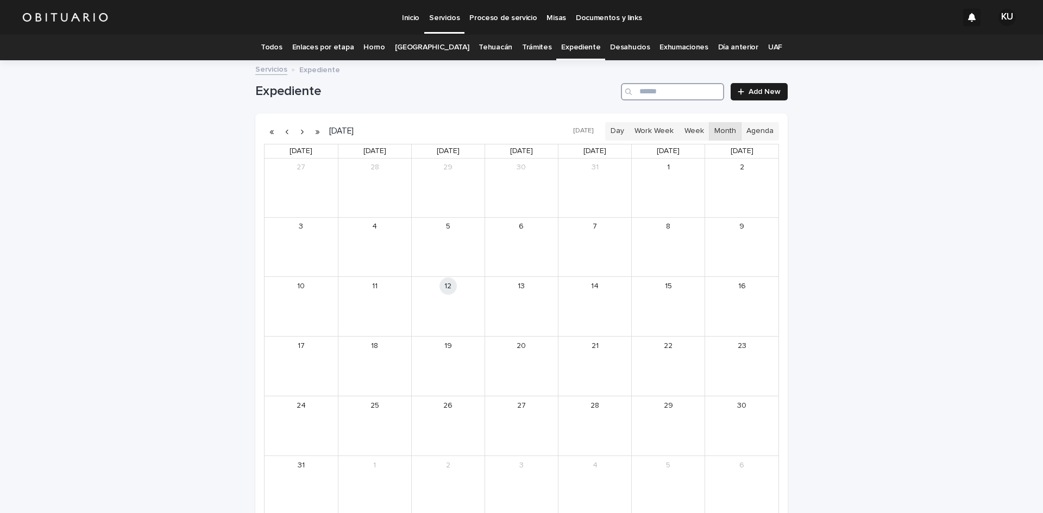
click at [657, 98] on input "Search" at bounding box center [672, 91] width 103 height 17
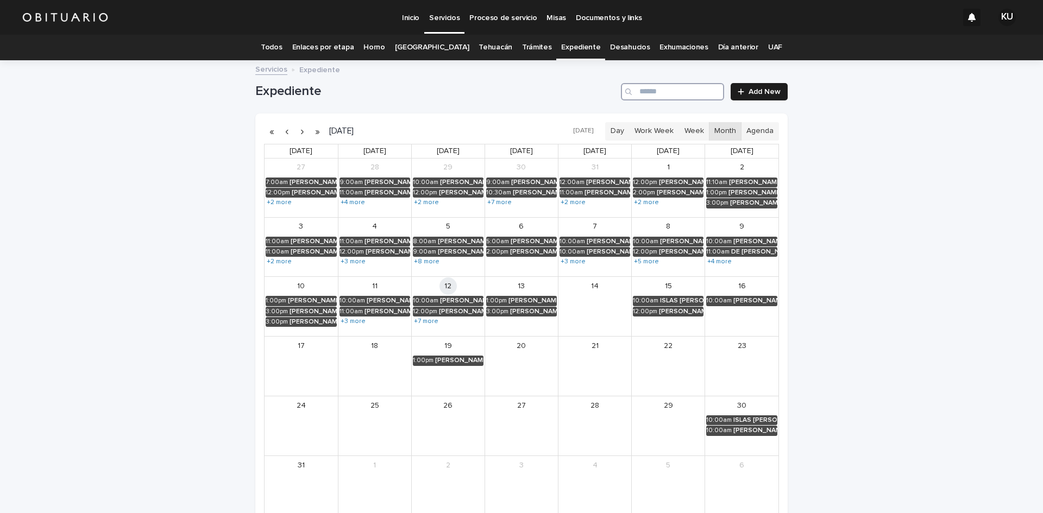
click at [662, 94] on input "Search" at bounding box center [672, 91] width 103 height 17
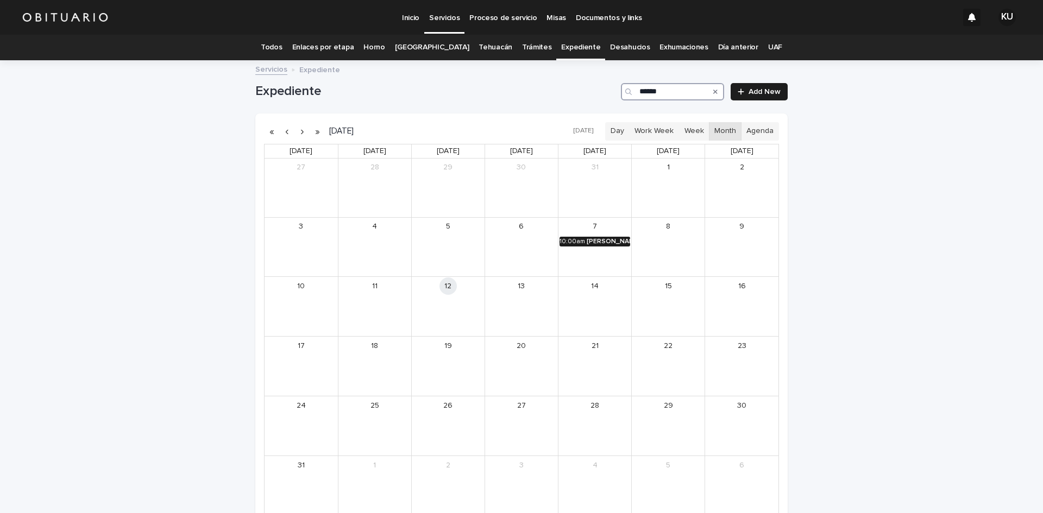
click at [606, 243] on div "[PERSON_NAME] [PERSON_NAME]" at bounding box center [608, 242] width 43 height 8
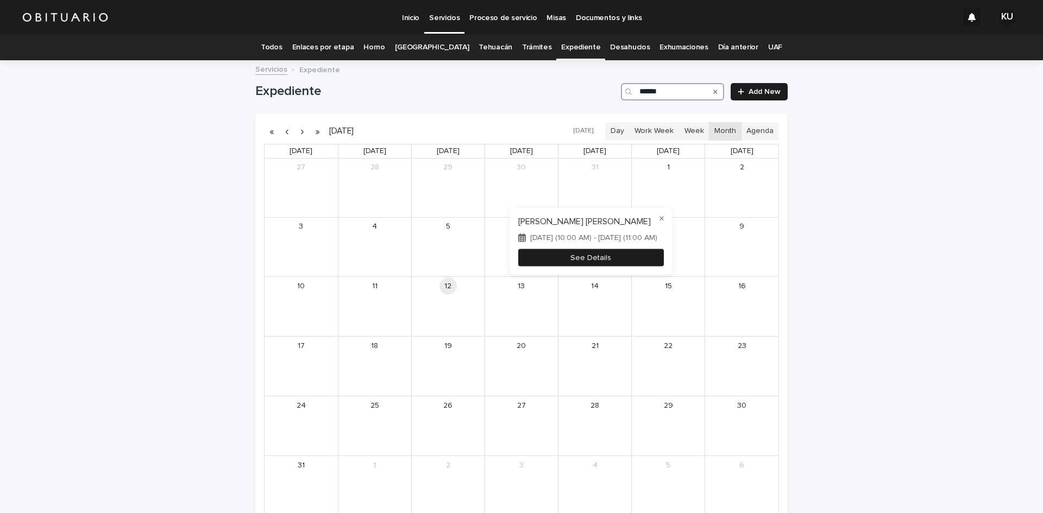
type input "******"
click at [608, 254] on button "See Details" at bounding box center [591, 258] width 146 height 18
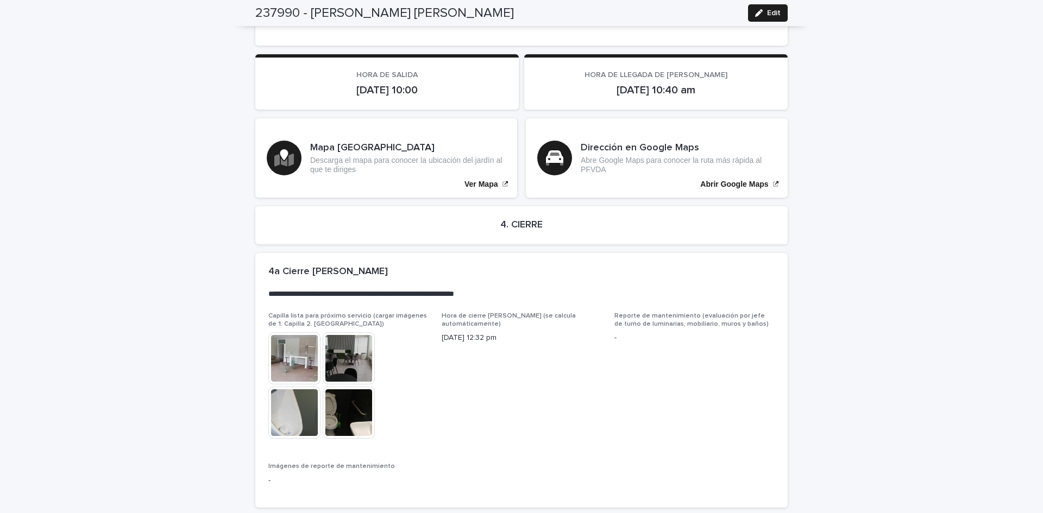
scroll to position [2471, 0]
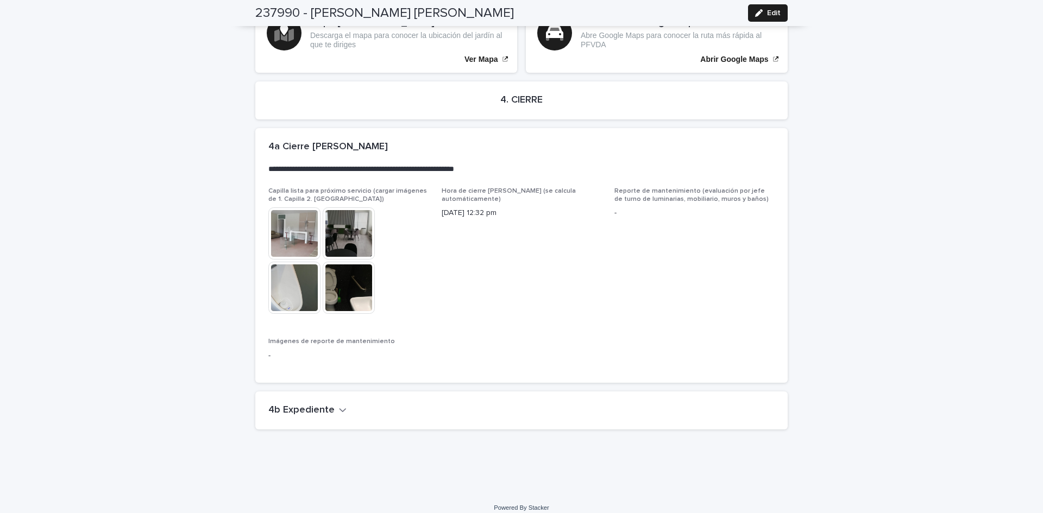
click at [339, 405] on icon "button" at bounding box center [343, 410] width 8 height 10
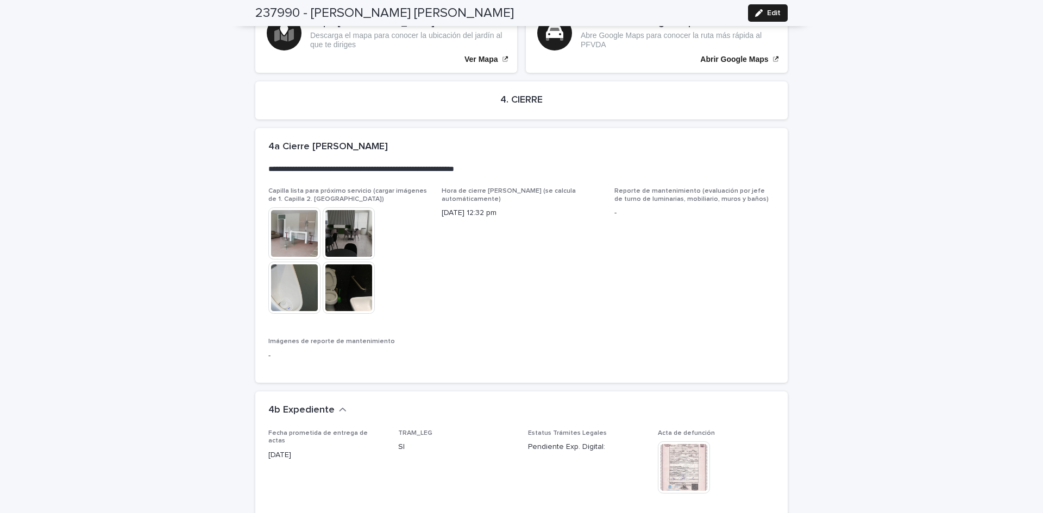
scroll to position [2923, 0]
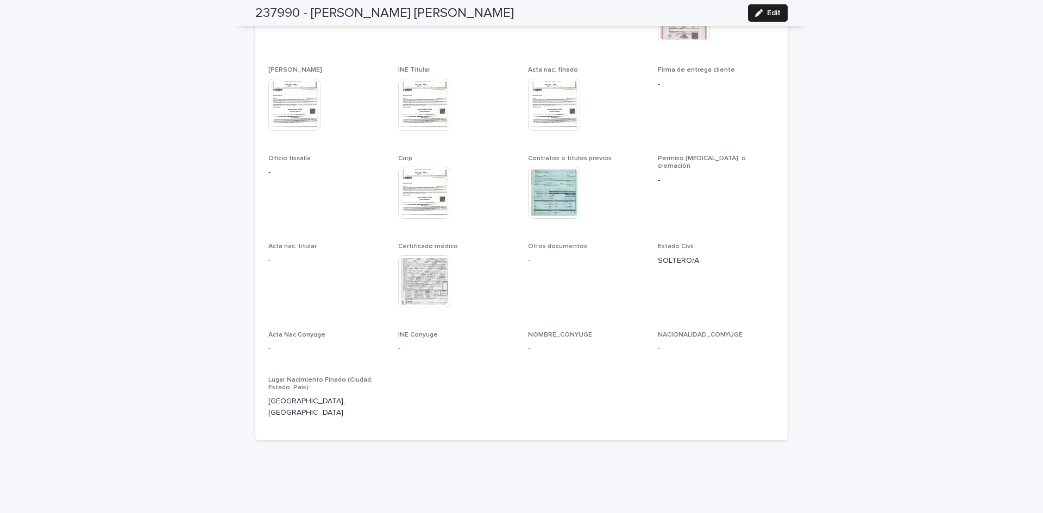
click at [557, 192] on img at bounding box center [554, 193] width 52 height 52
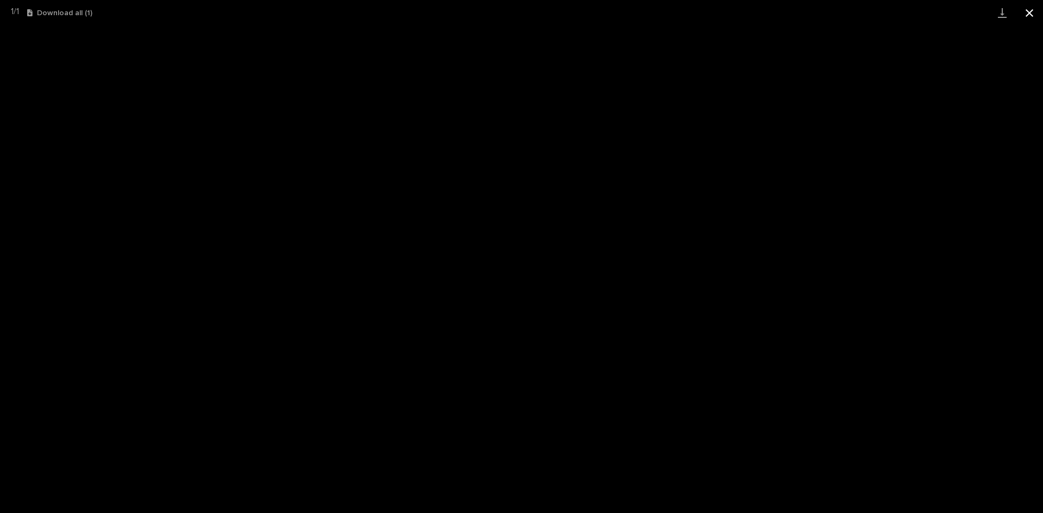
click at [1028, 8] on button "Close gallery" at bounding box center [1029, 13] width 27 height 26
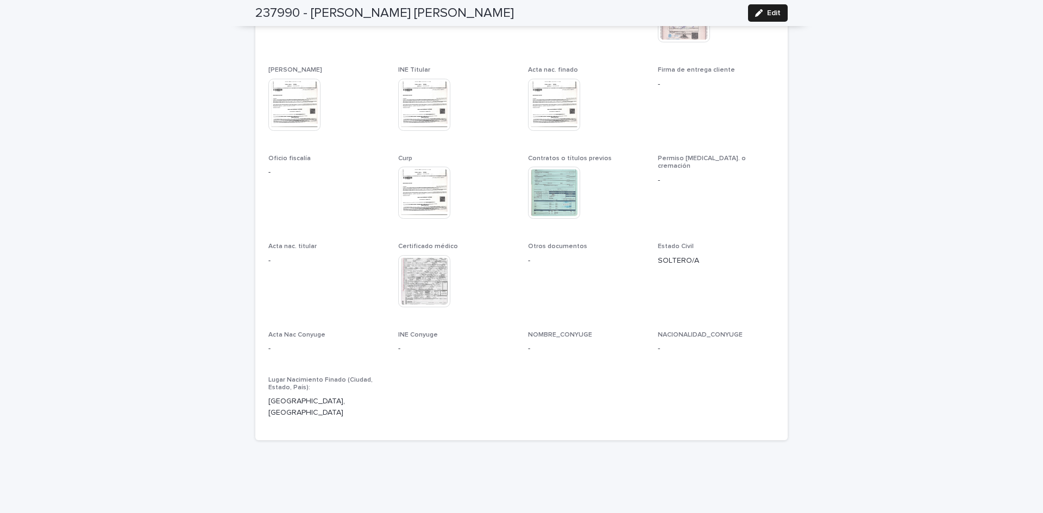
click at [409, 264] on img at bounding box center [424, 281] width 52 height 52
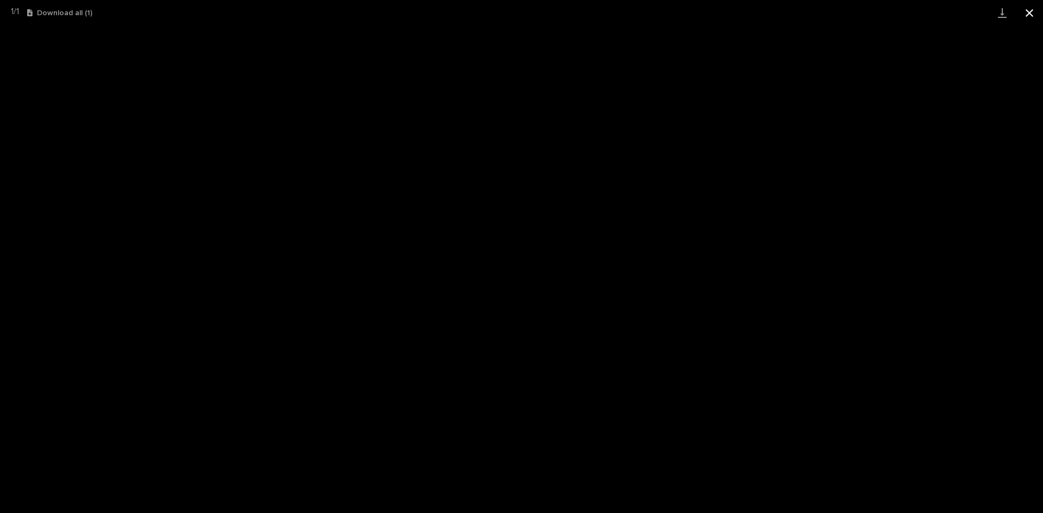
click at [1029, 6] on button "Close gallery" at bounding box center [1029, 13] width 27 height 26
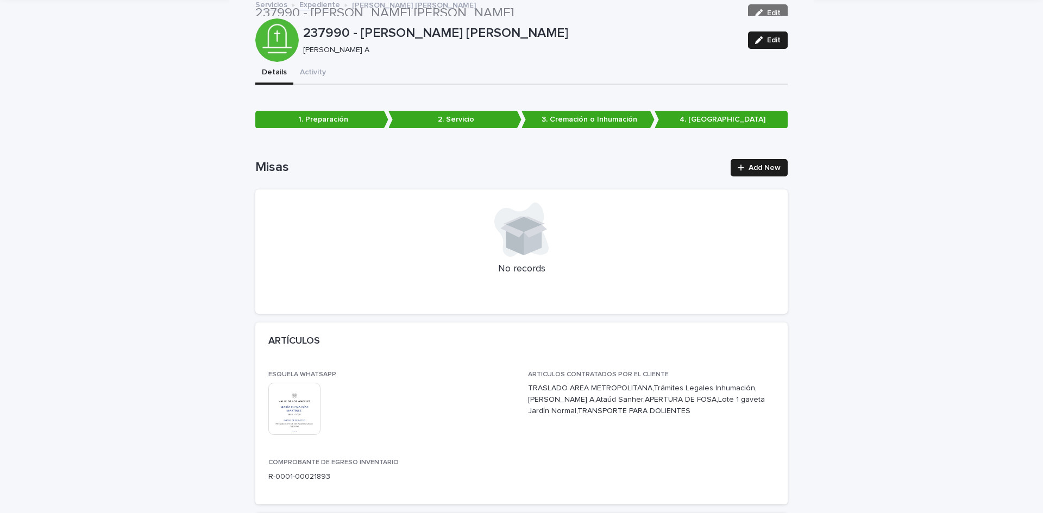
scroll to position [0, 0]
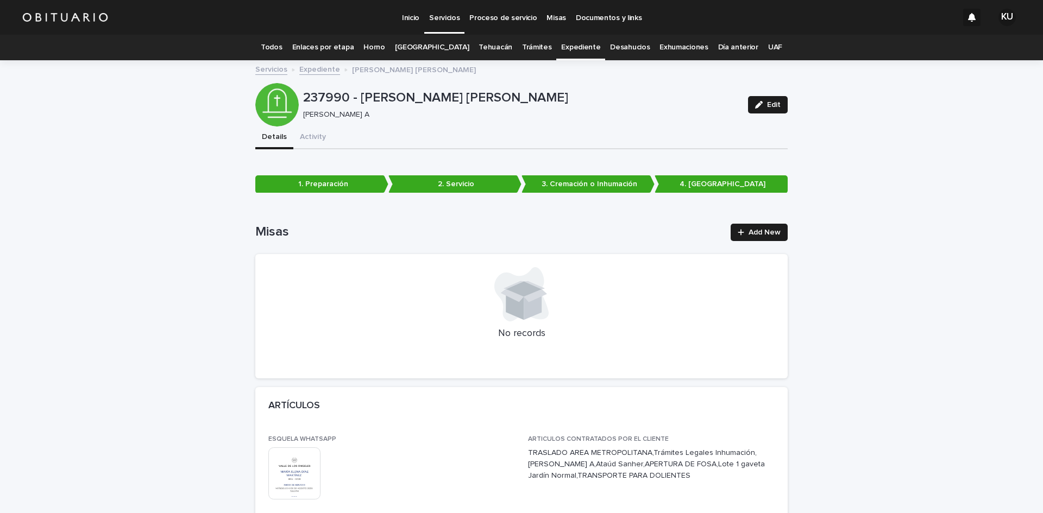
click at [282, 45] on link "Todos" at bounding box center [271, 48] width 21 height 26
